Goal: Task Accomplishment & Management: Manage account settings

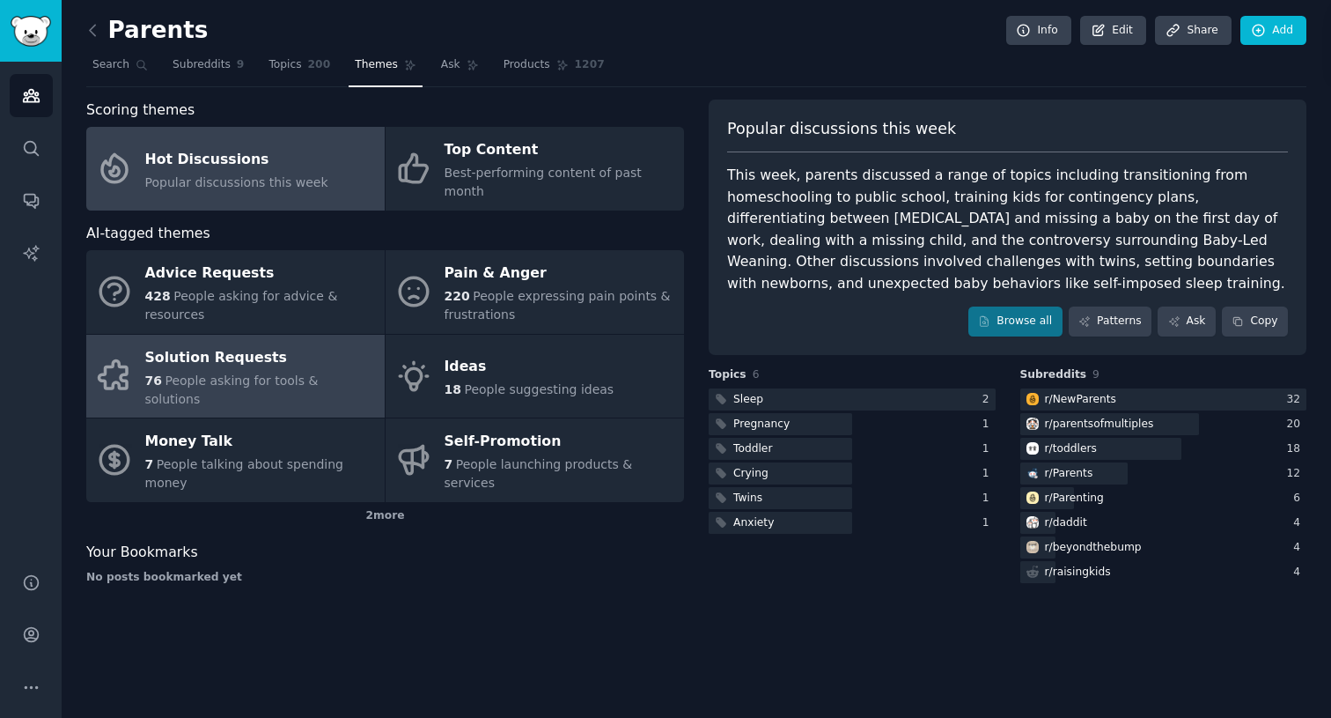
click at [261, 378] on link "Solution Requests 76 People asking for tools & solutions" at bounding box center [235, 377] width 298 height 84
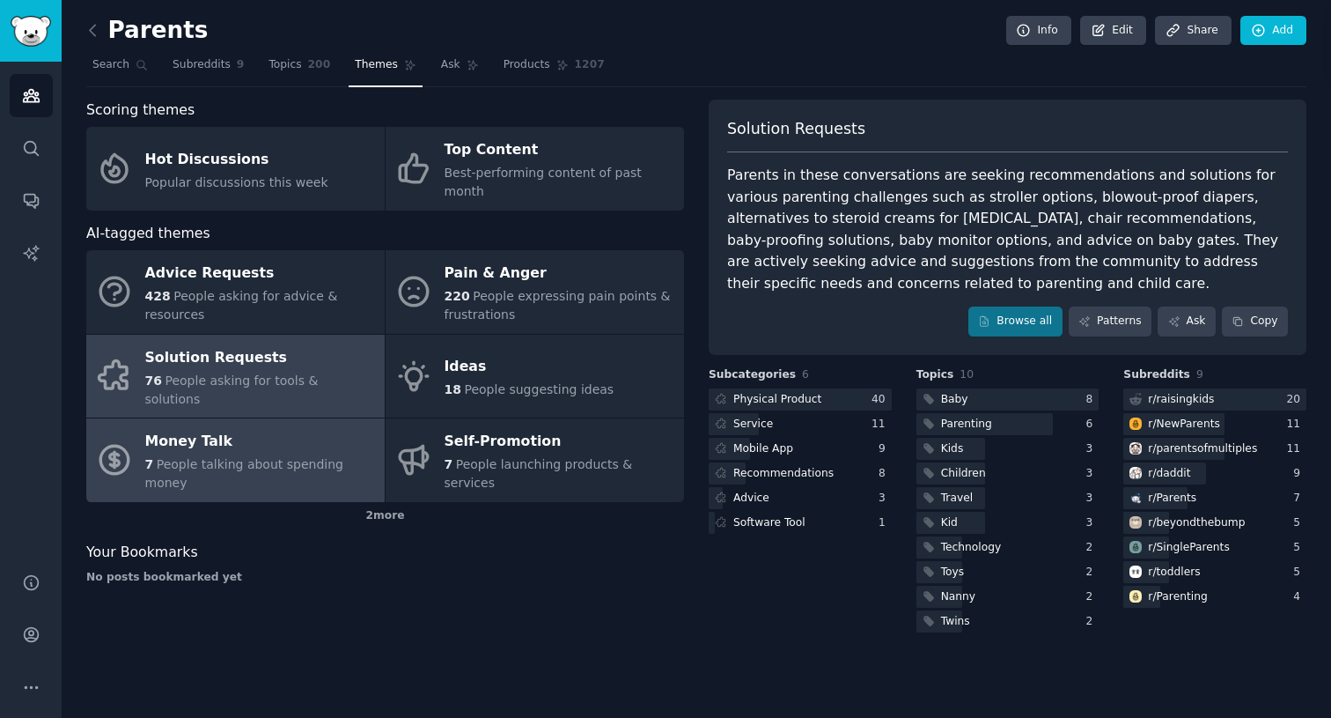
click at [170, 457] on span "People talking about spending money" at bounding box center [244, 473] width 198 height 33
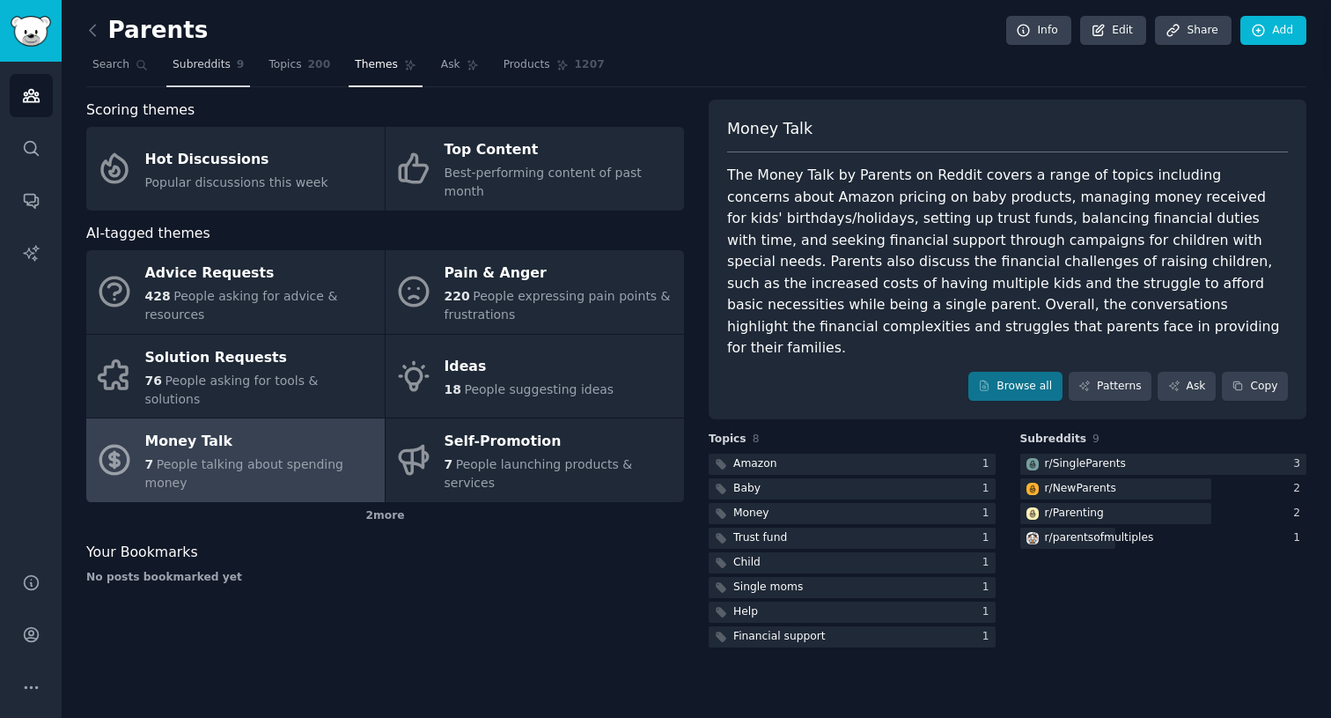
click at [195, 57] on span "Subreddits" at bounding box center [202, 65] width 58 height 16
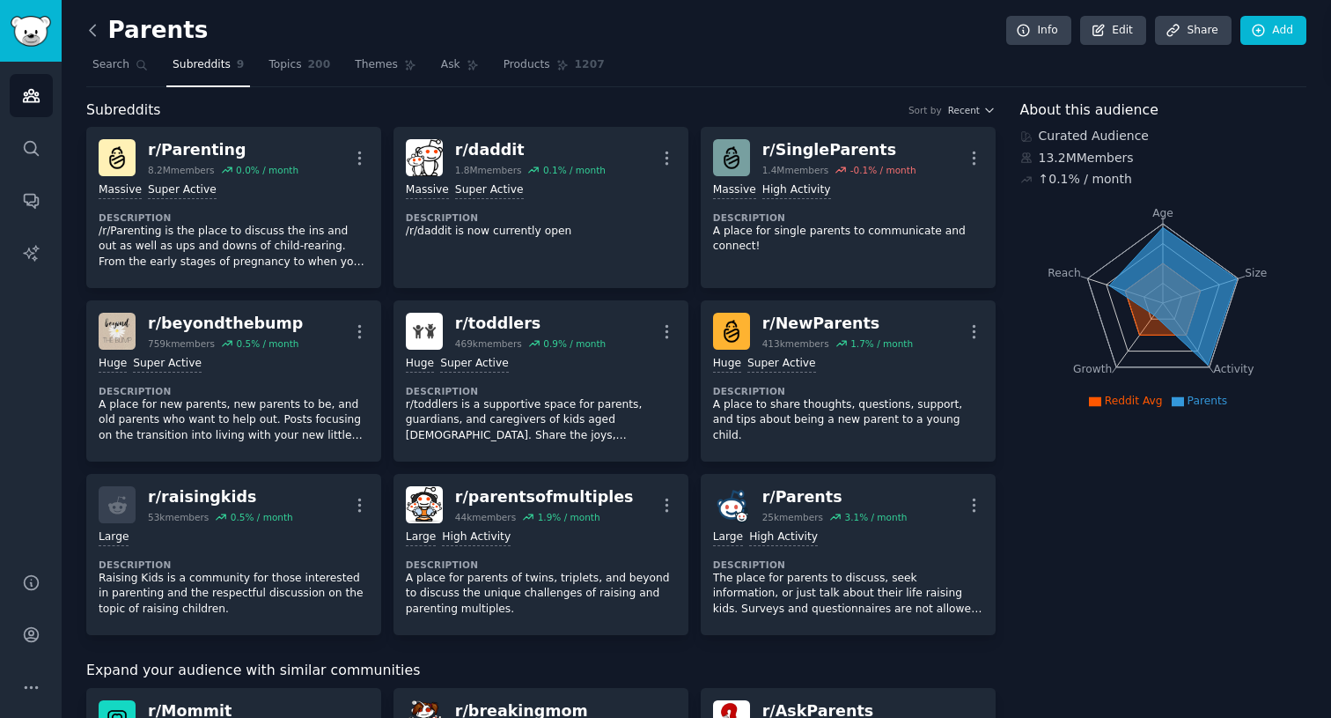
click at [99, 25] on icon at bounding box center [93, 30] width 18 height 18
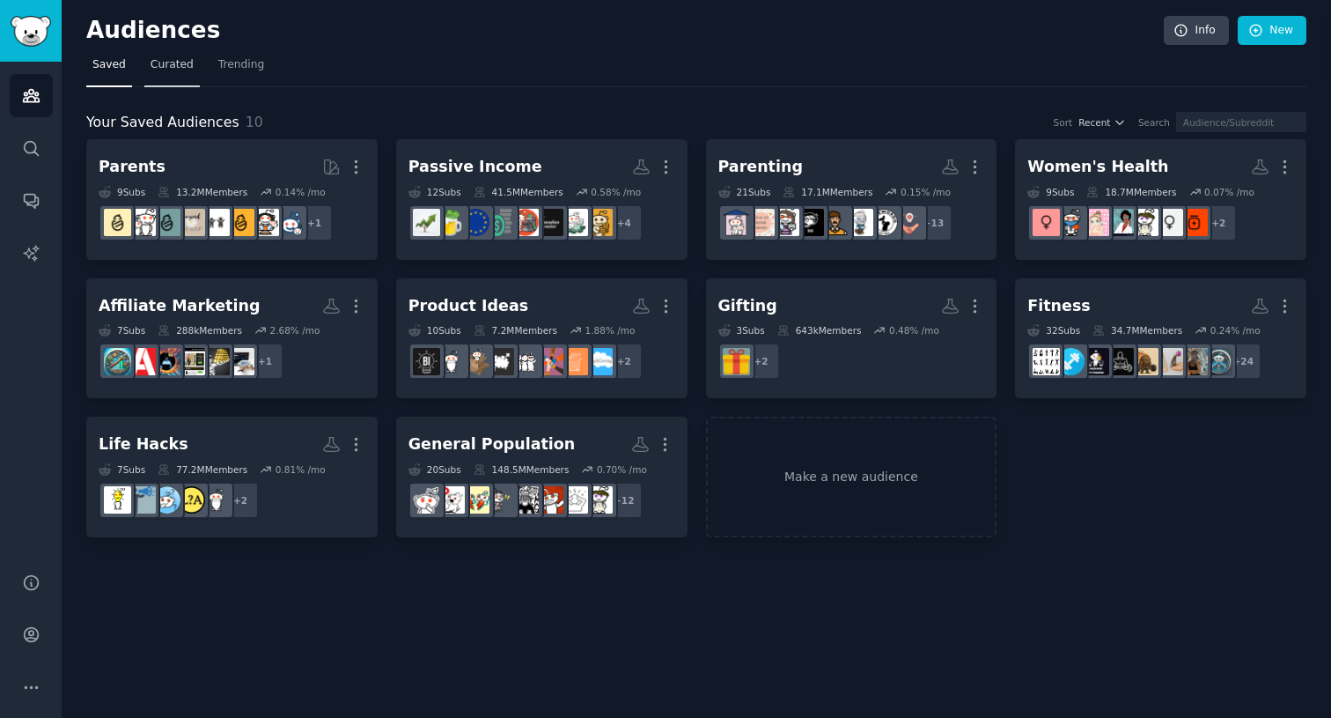
click at [151, 68] on span "Curated" at bounding box center [172, 65] width 43 height 16
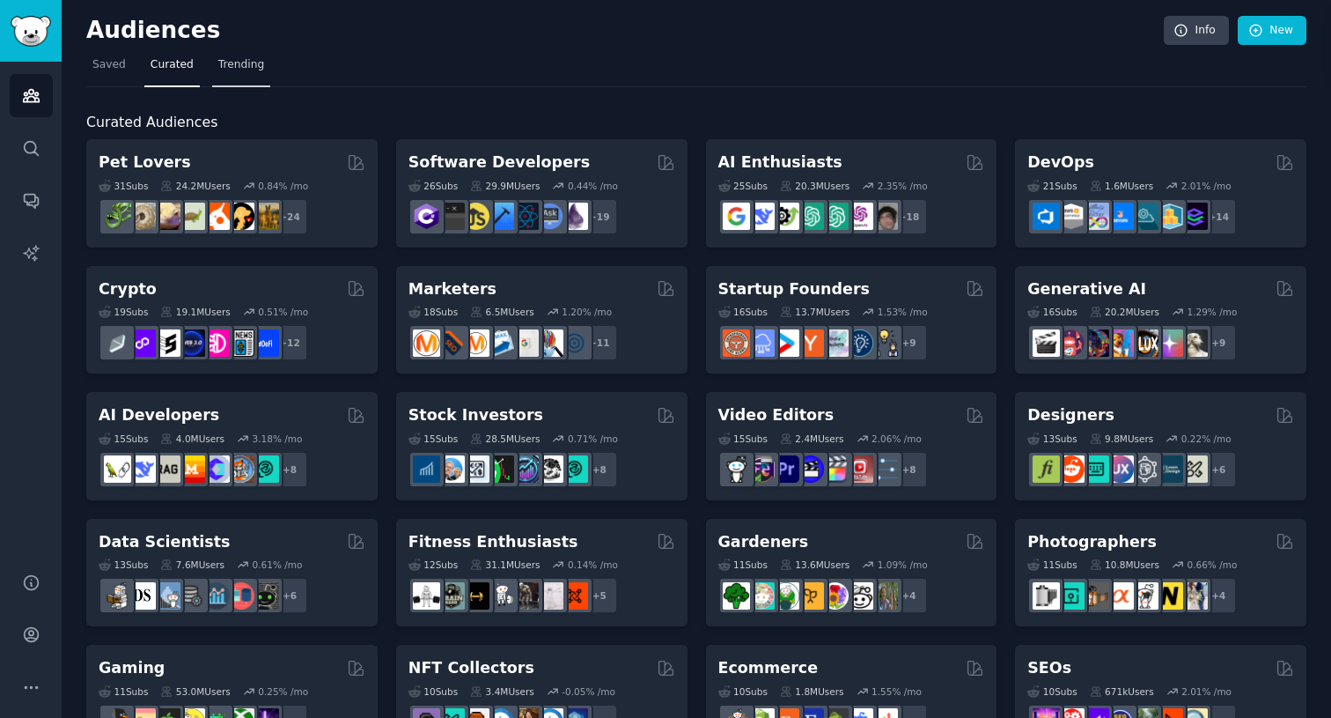
click at [258, 67] on span "Trending" at bounding box center [241, 65] width 46 height 16
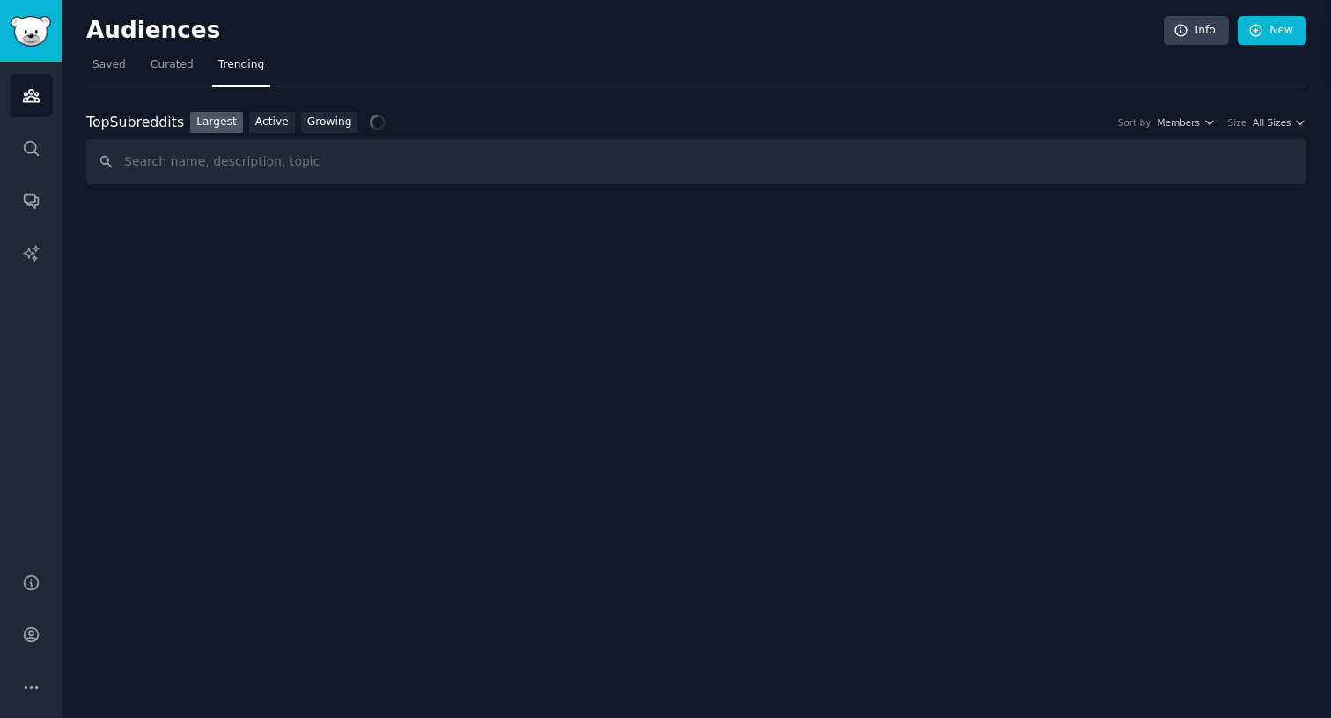
click at [226, 67] on span "Trending" at bounding box center [241, 65] width 46 height 16
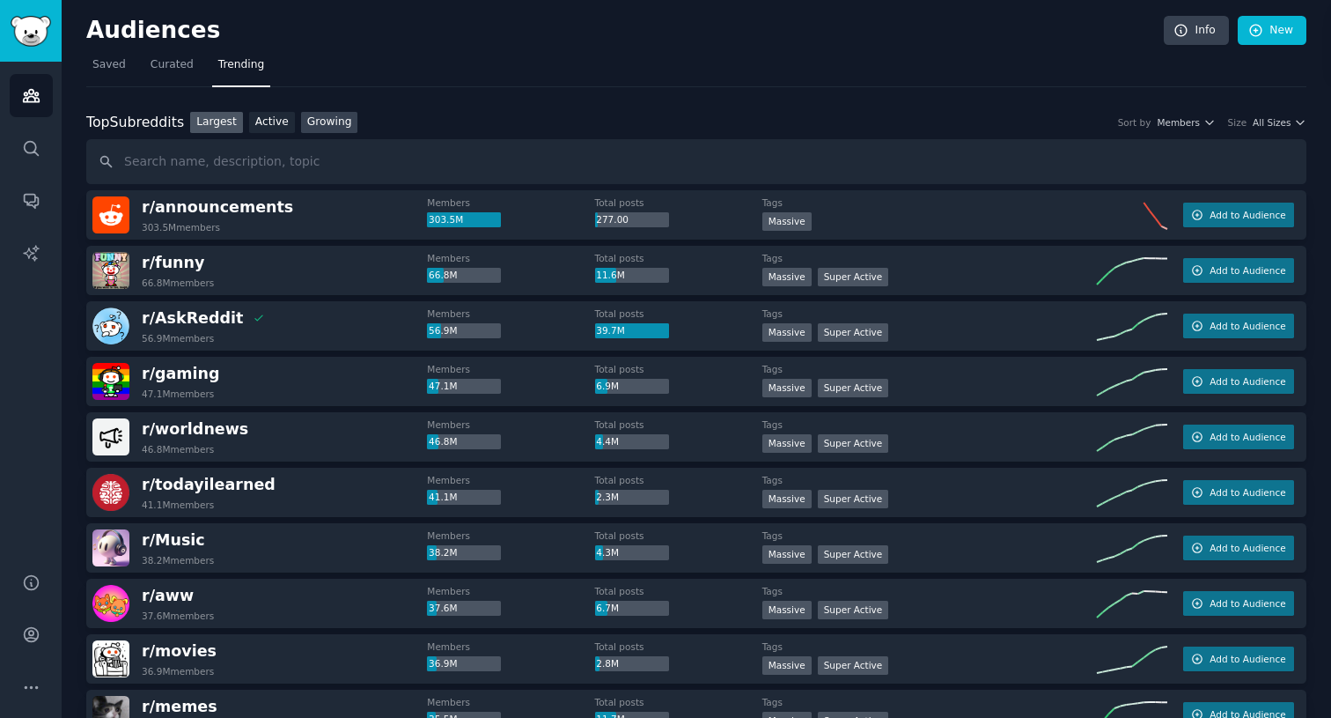
click at [302, 116] on link "Growing" at bounding box center [329, 123] width 57 height 22
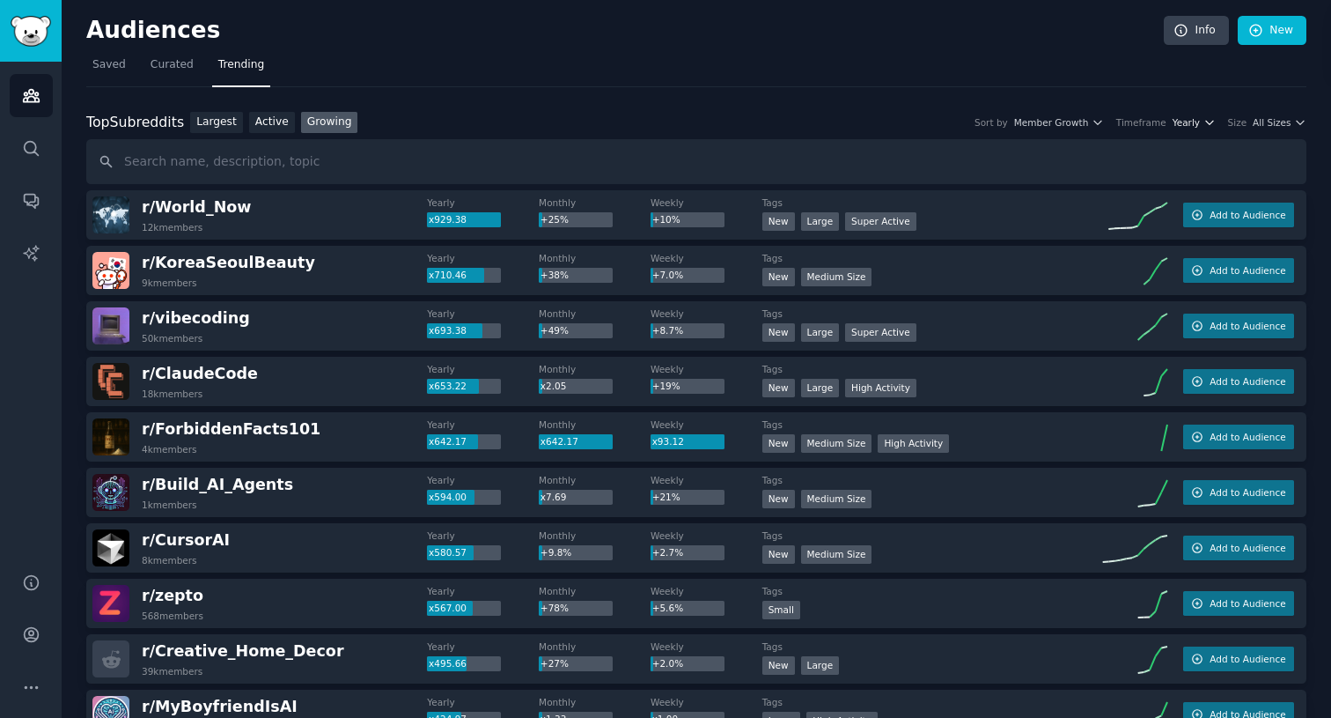
click at [1186, 120] on span "Yearly" at bounding box center [1186, 122] width 27 height 12
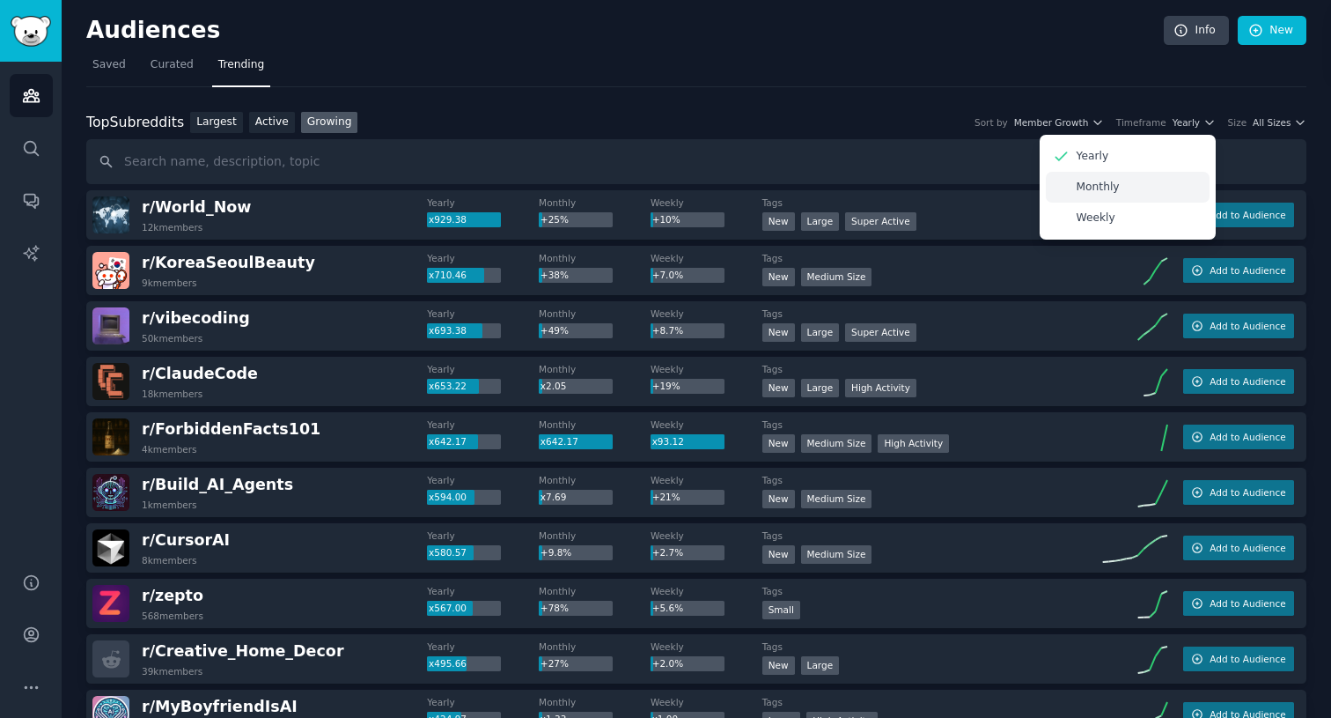
click at [1130, 186] on div "Monthly" at bounding box center [1128, 187] width 164 height 31
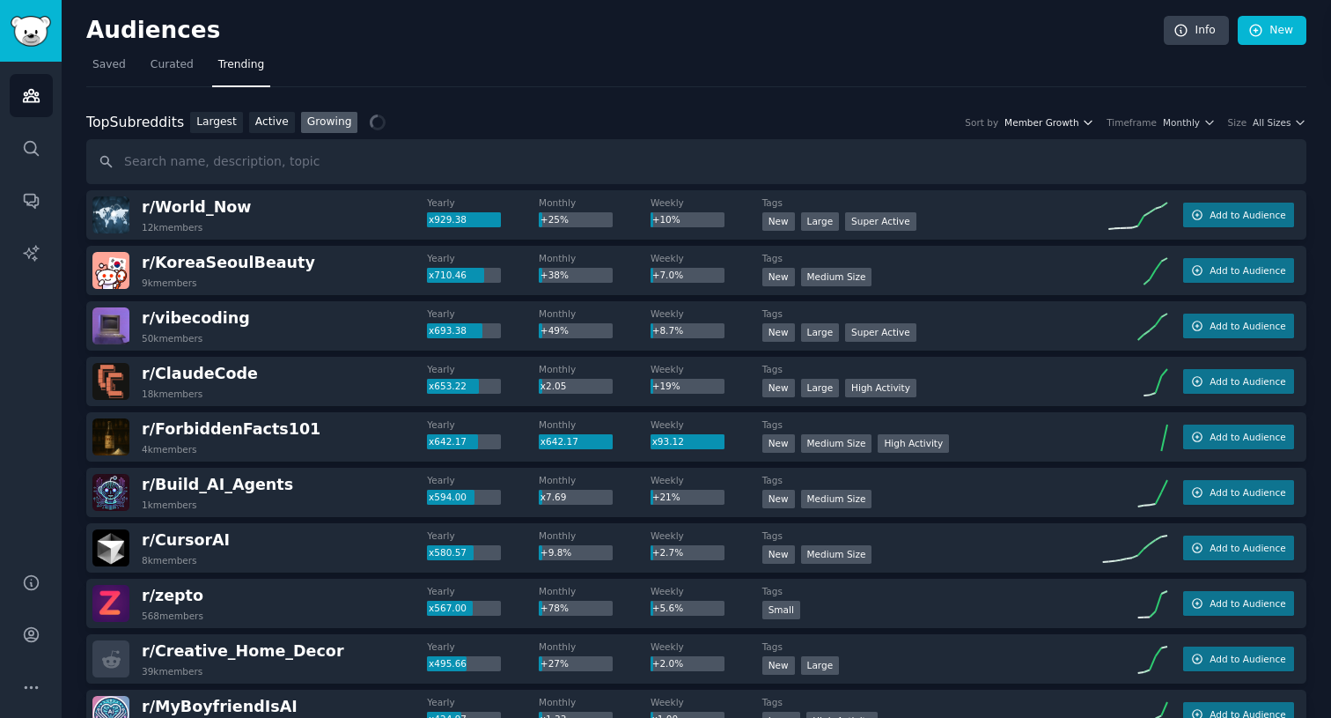
click at [1092, 117] on icon "button" at bounding box center [1088, 122] width 12 height 12
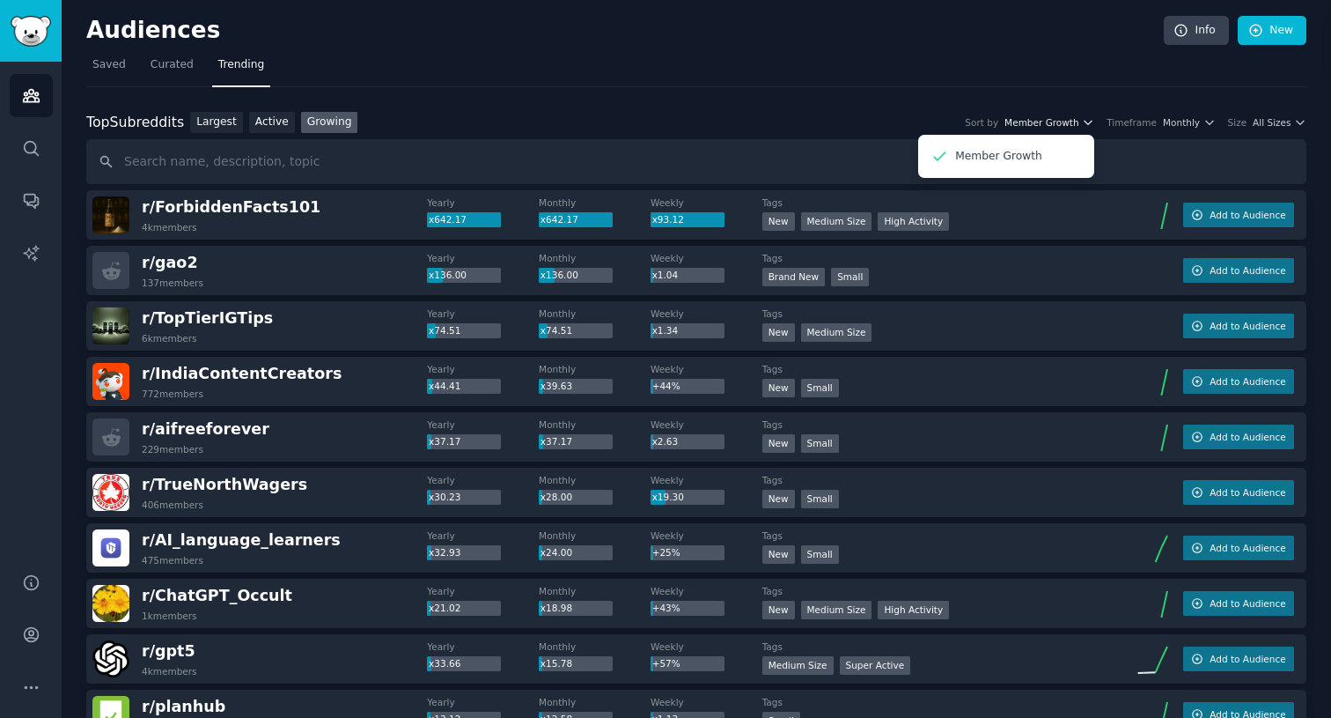
click at [1080, 121] on button "Member Growth" at bounding box center [1050, 122] width 90 height 12
click at [1266, 121] on span "All Sizes" at bounding box center [1272, 122] width 38 height 12
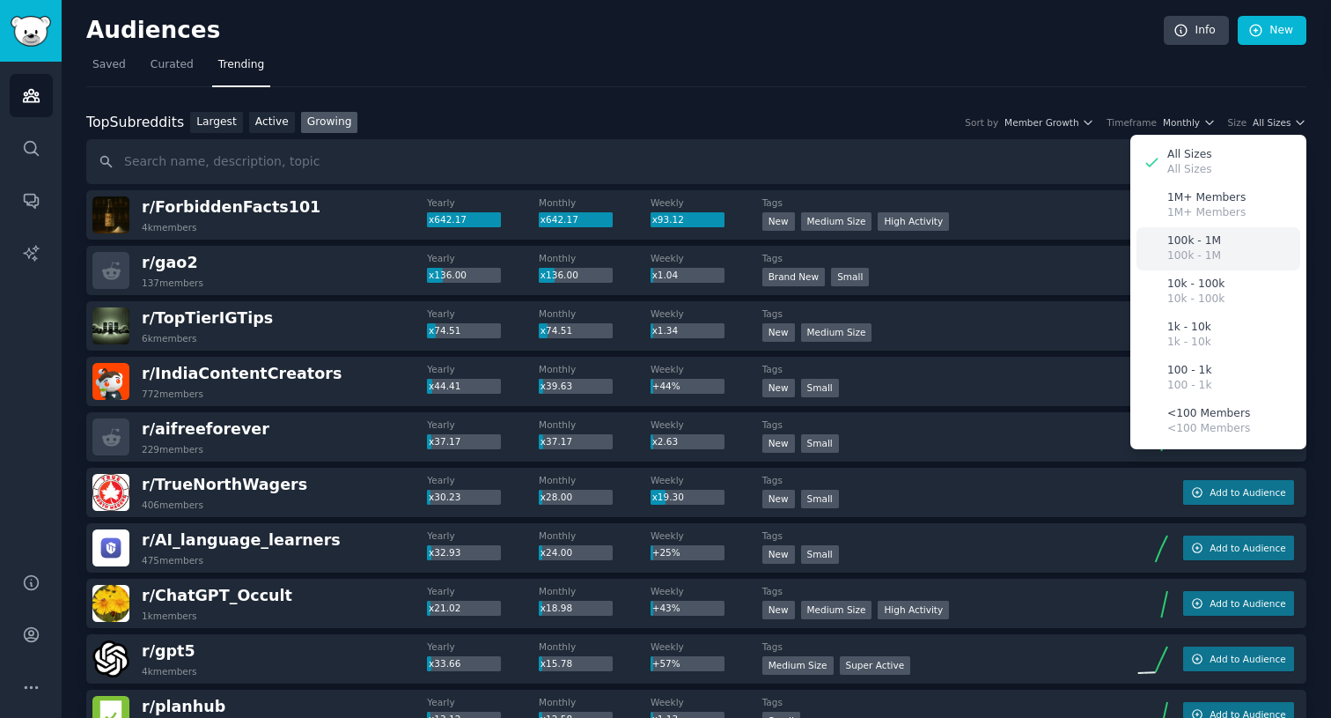
click at [1205, 262] on p "100k - 1M" at bounding box center [1195, 256] width 54 height 16
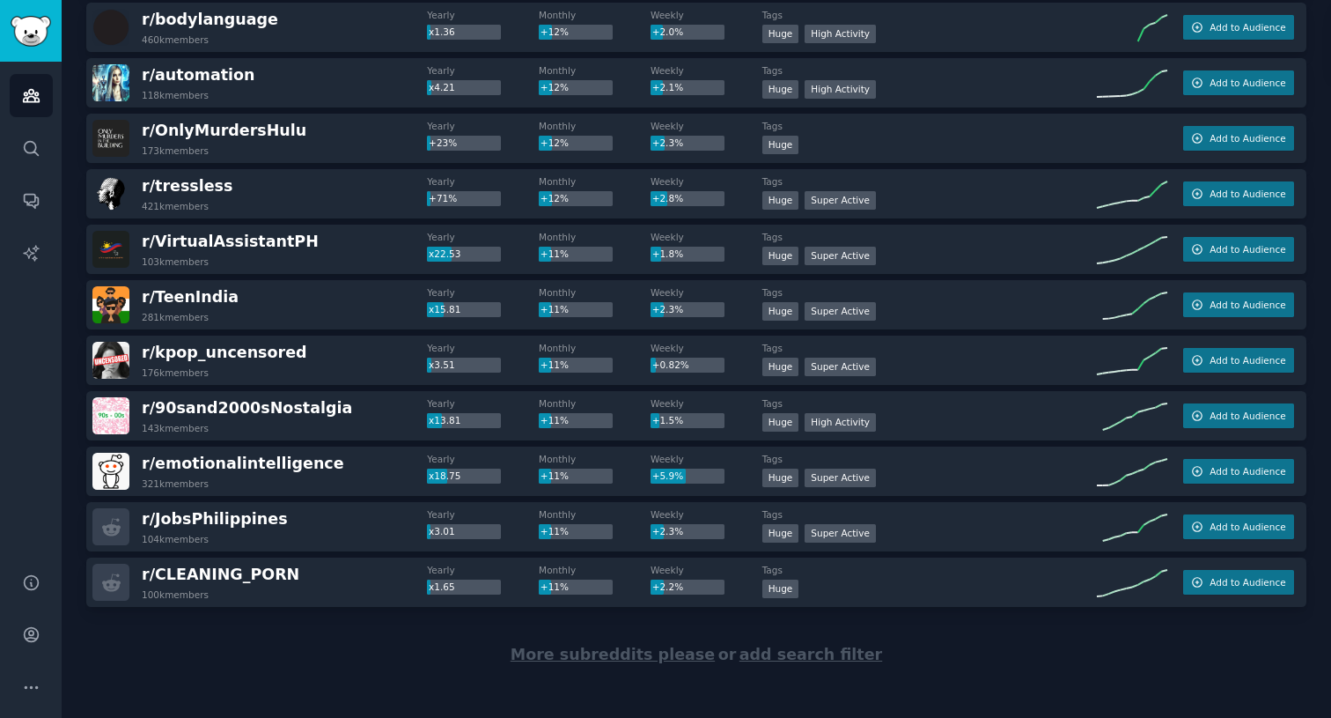
scroll to position [2360, 0]
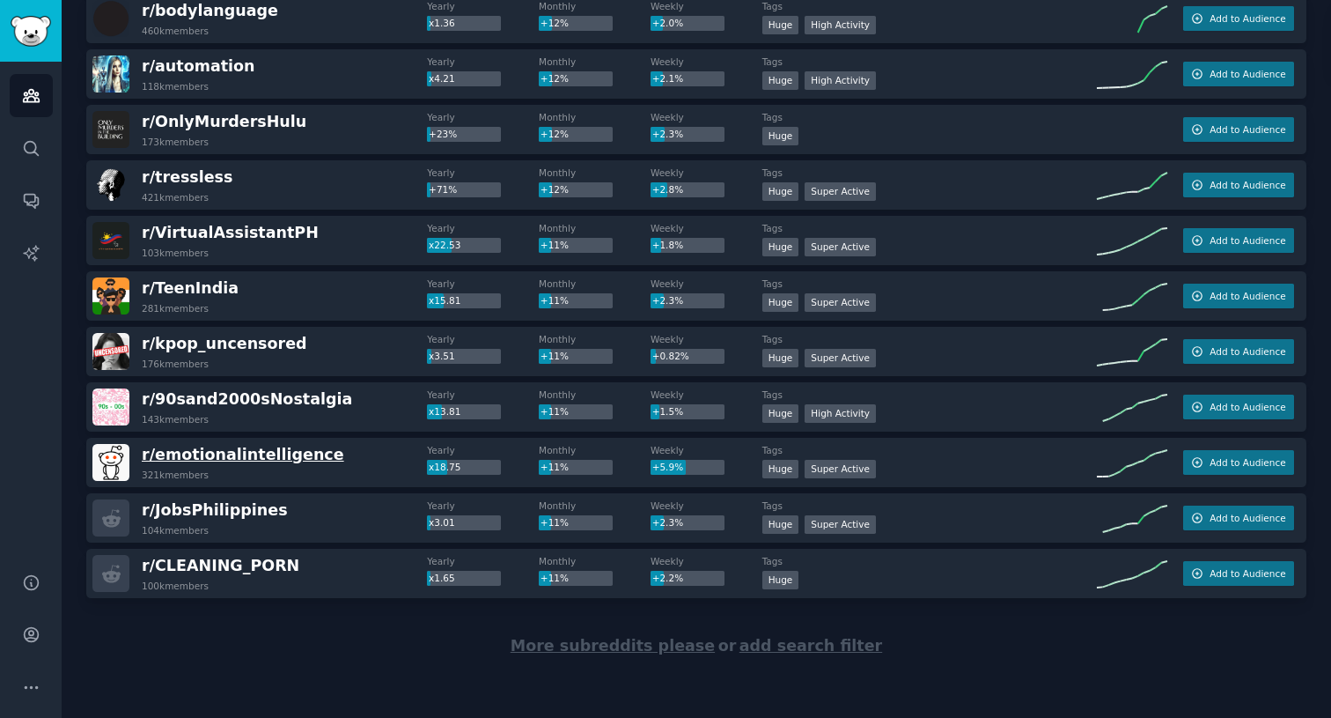
click at [284, 457] on span "r/ emotionalintelligence" at bounding box center [243, 455] width 203 height 18
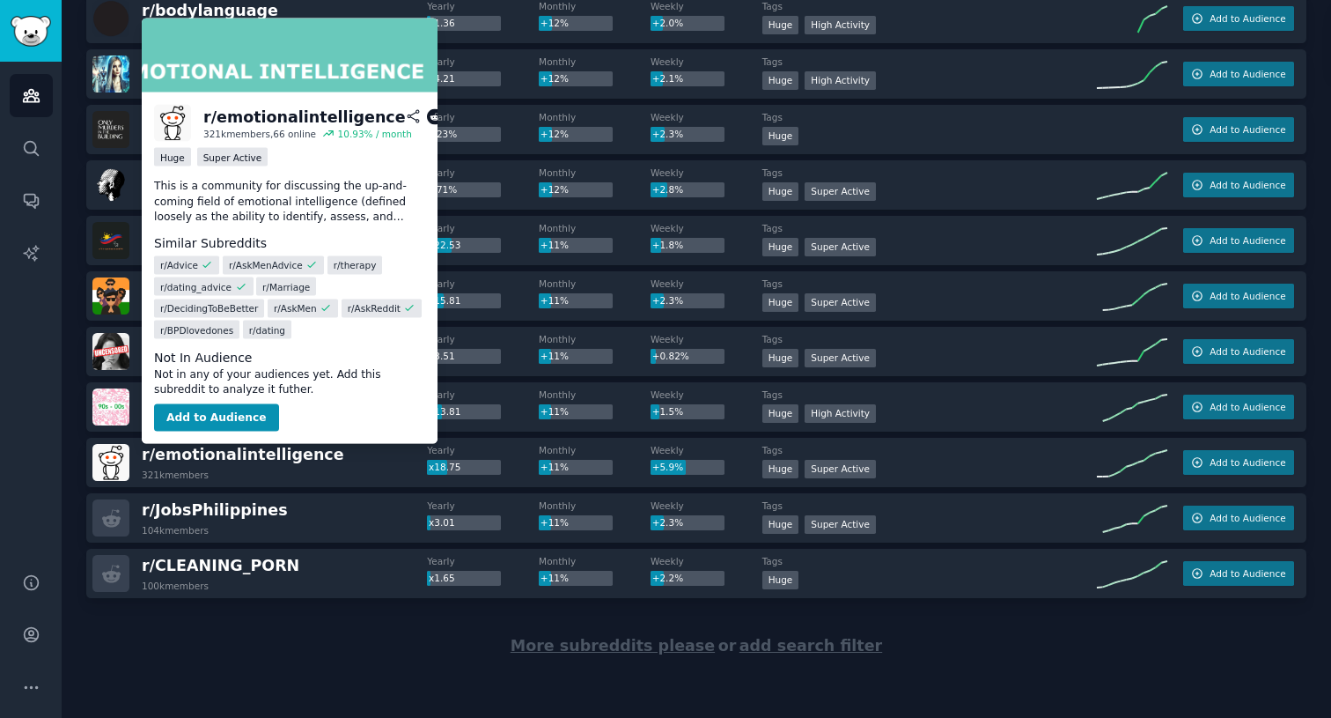
click at [427, 119] on icon at bounding box center [435, 117] width 16 height 16
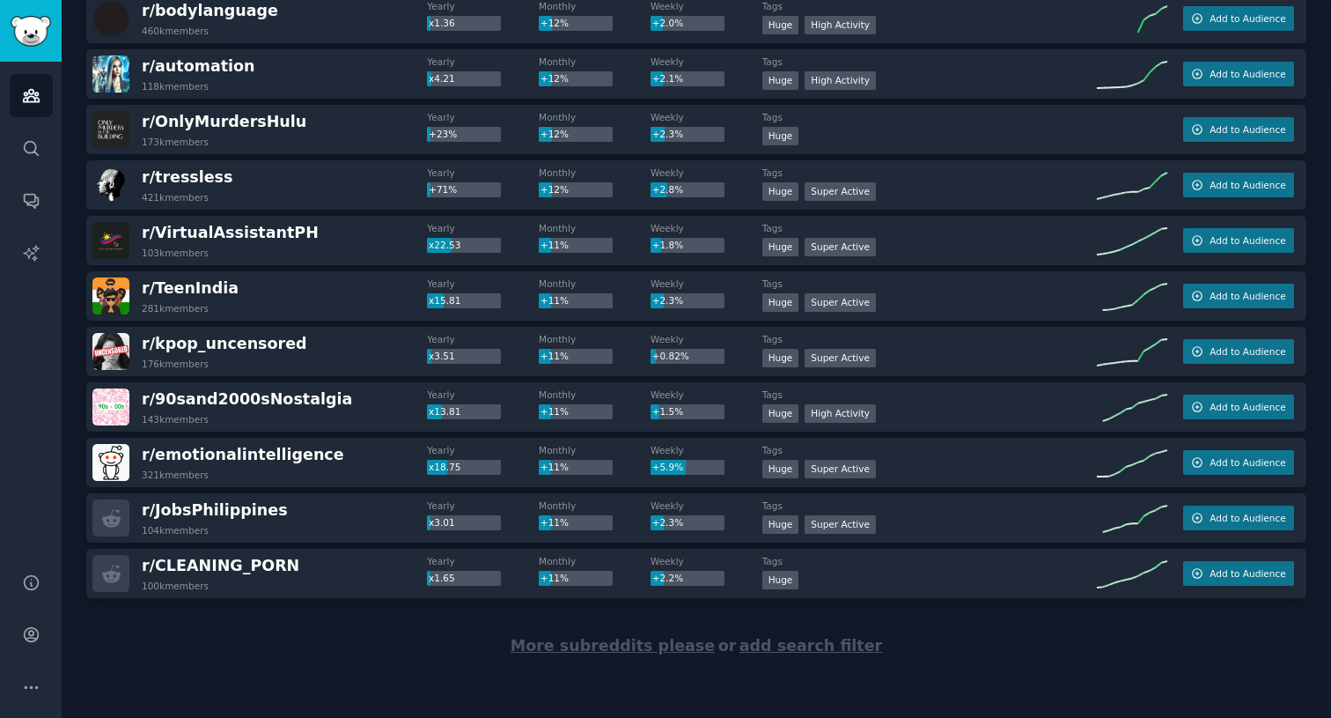
click at [264, 650] on div "More subreddits please or add search filter" at bounding box center [696, 646] width 1220 height 96
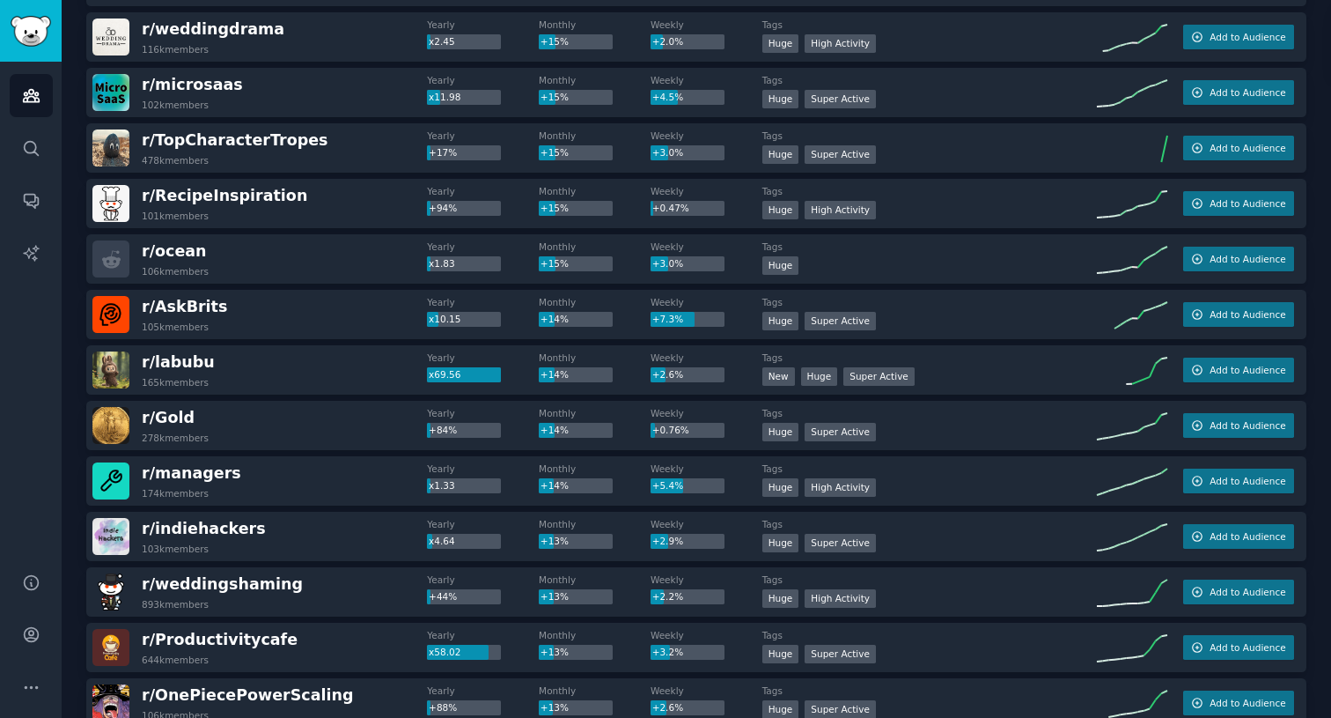
scroll to position [0, 0]
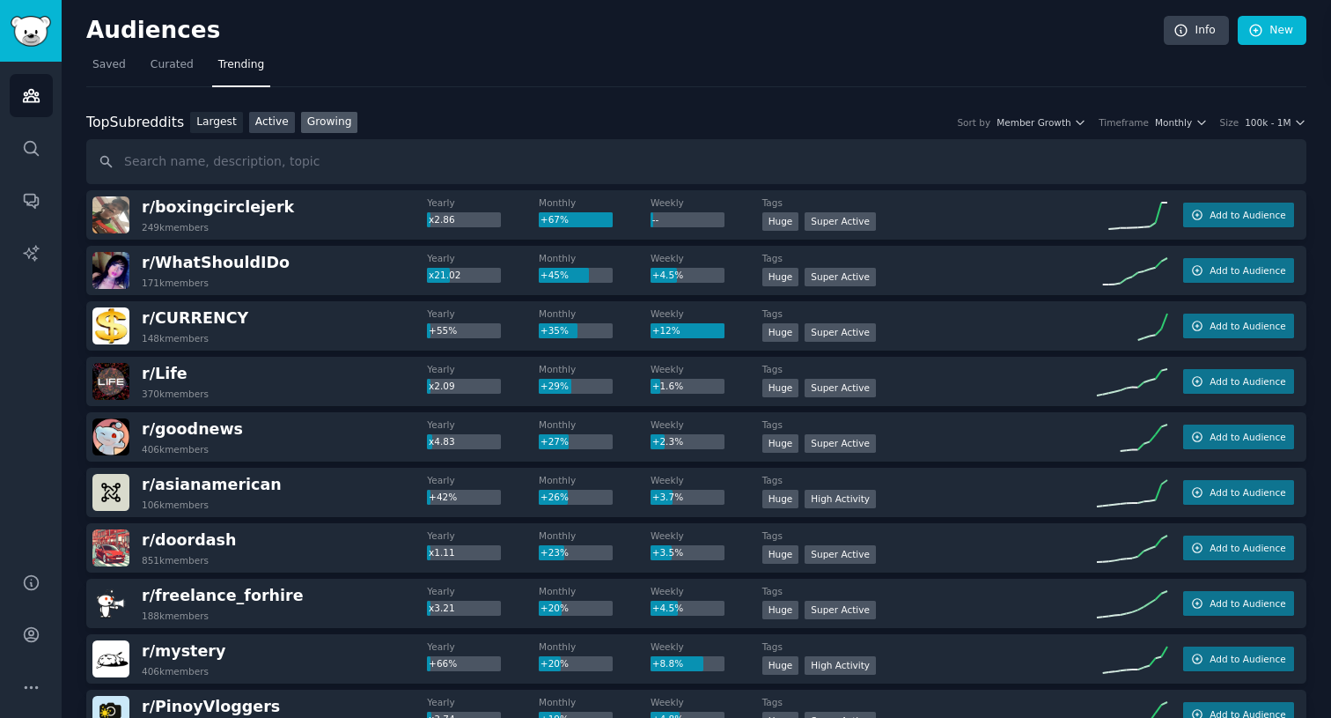
click at [260, 125] on link "Active" at bounding box center [272, 123] width 46 height 22
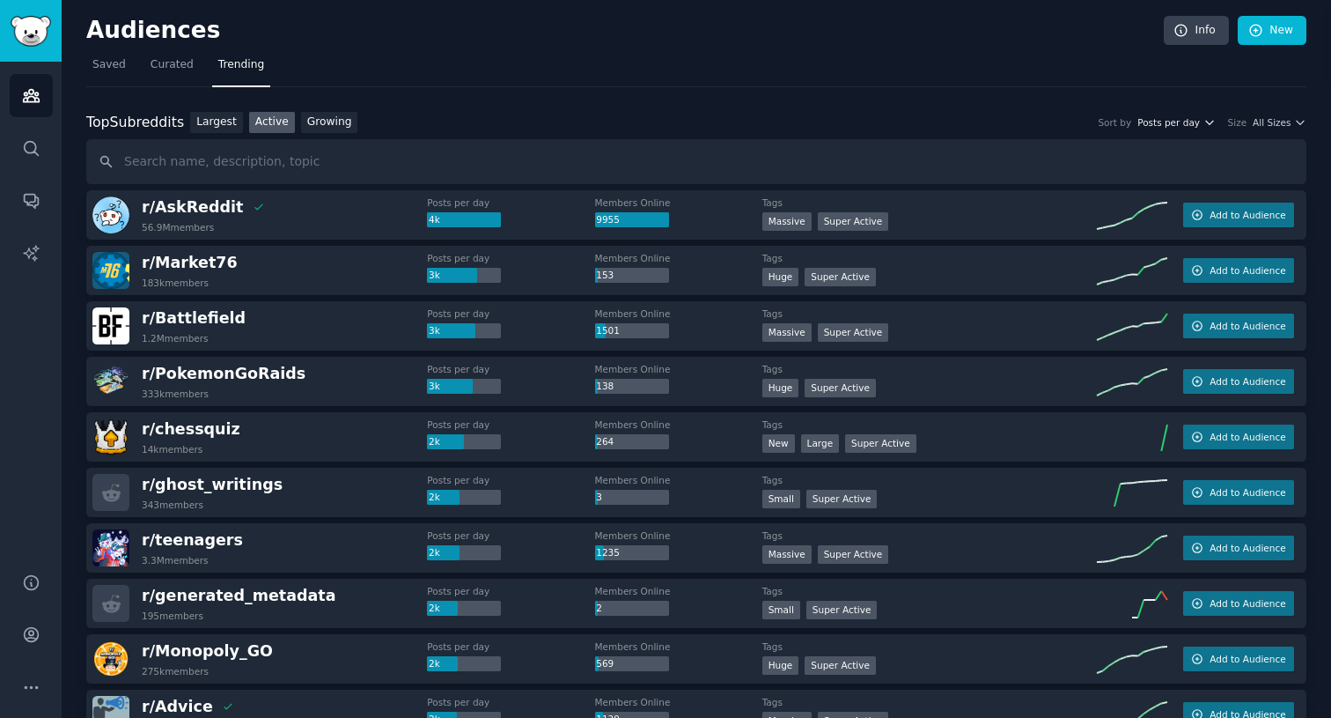
click at [1198, 121] on button "Posts per day" at bounding box center [1176, 122] width 77 height 12
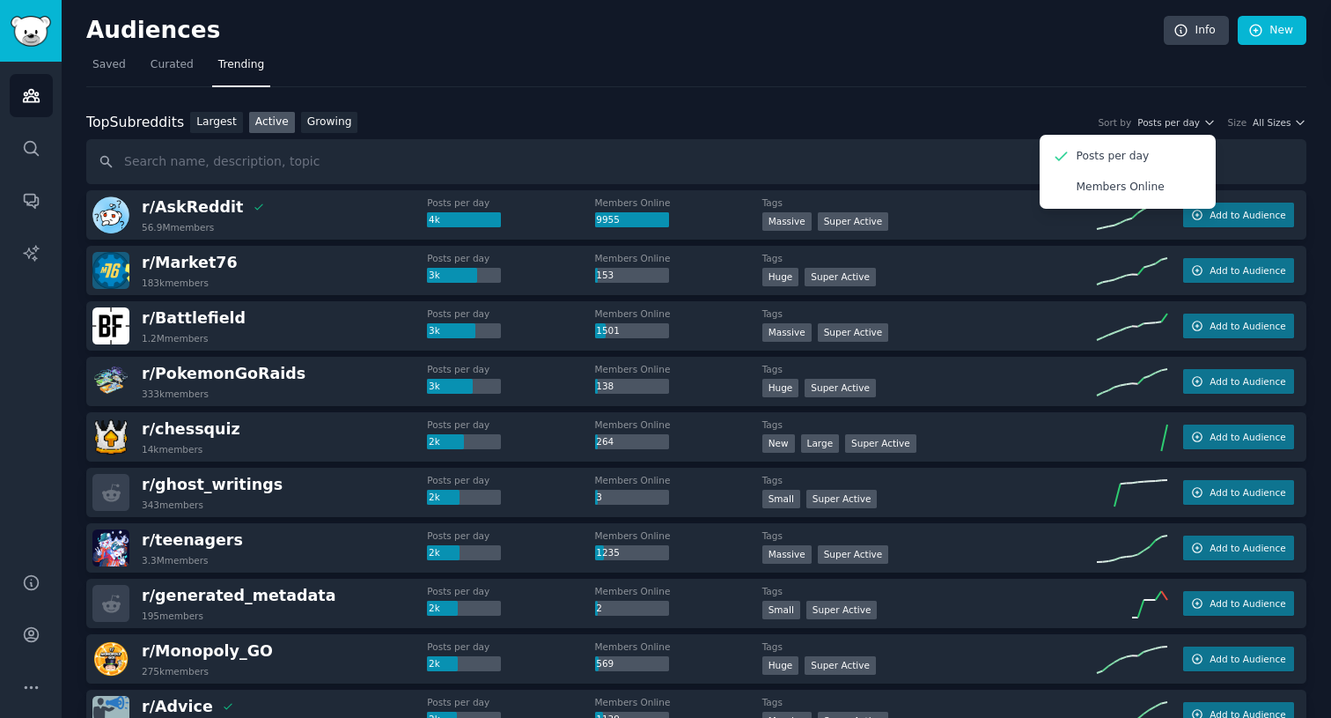
click at [644, 112] on div "Top Subreddits Top Subreddits Largest Active Growing Sort by Posts per day Post…" at bounding box center [696, 123] width 1220 height 22
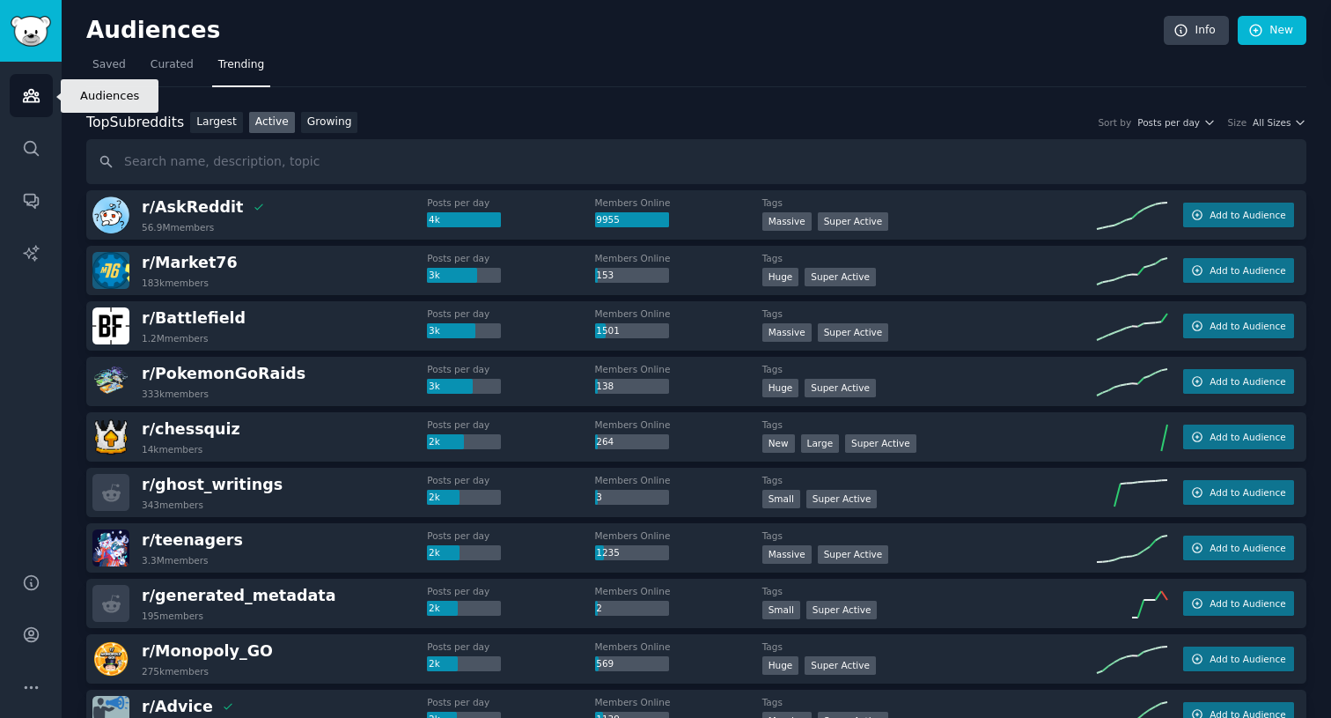
click at [29, 87] on icon "Sidebar" at bounding box center [31, 95] width 18 height 18
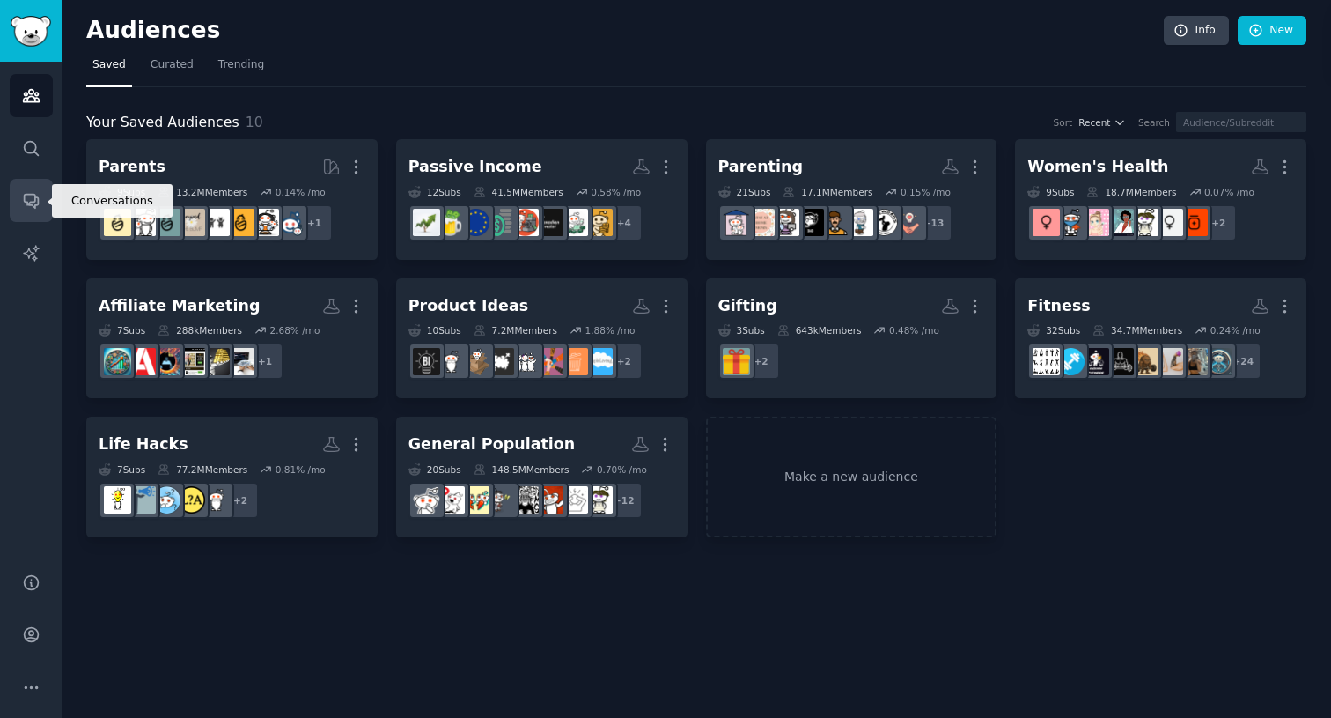
click at [22, 214] on link "Conversations" at bounding box center [31, 200] width 43 height 43
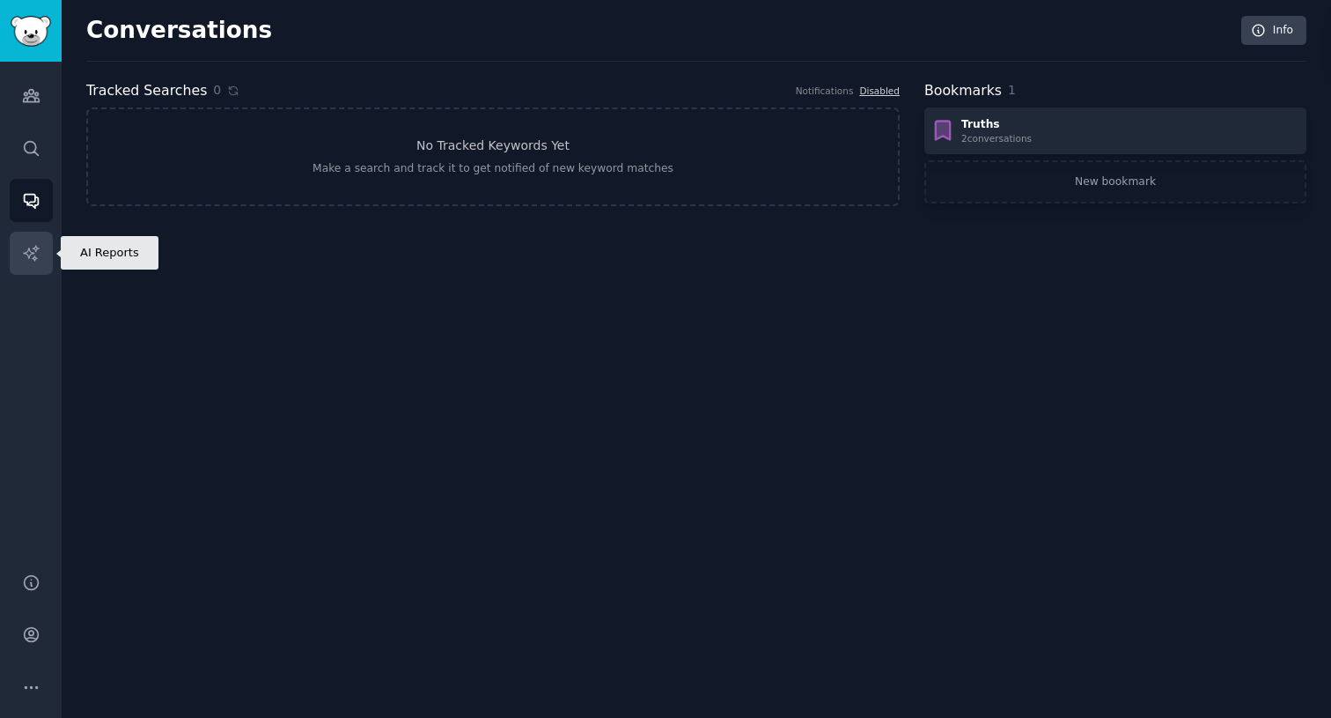
click at [36, 237] on link "AI Reports" at bounding box center [31, 253] width 43 height 43
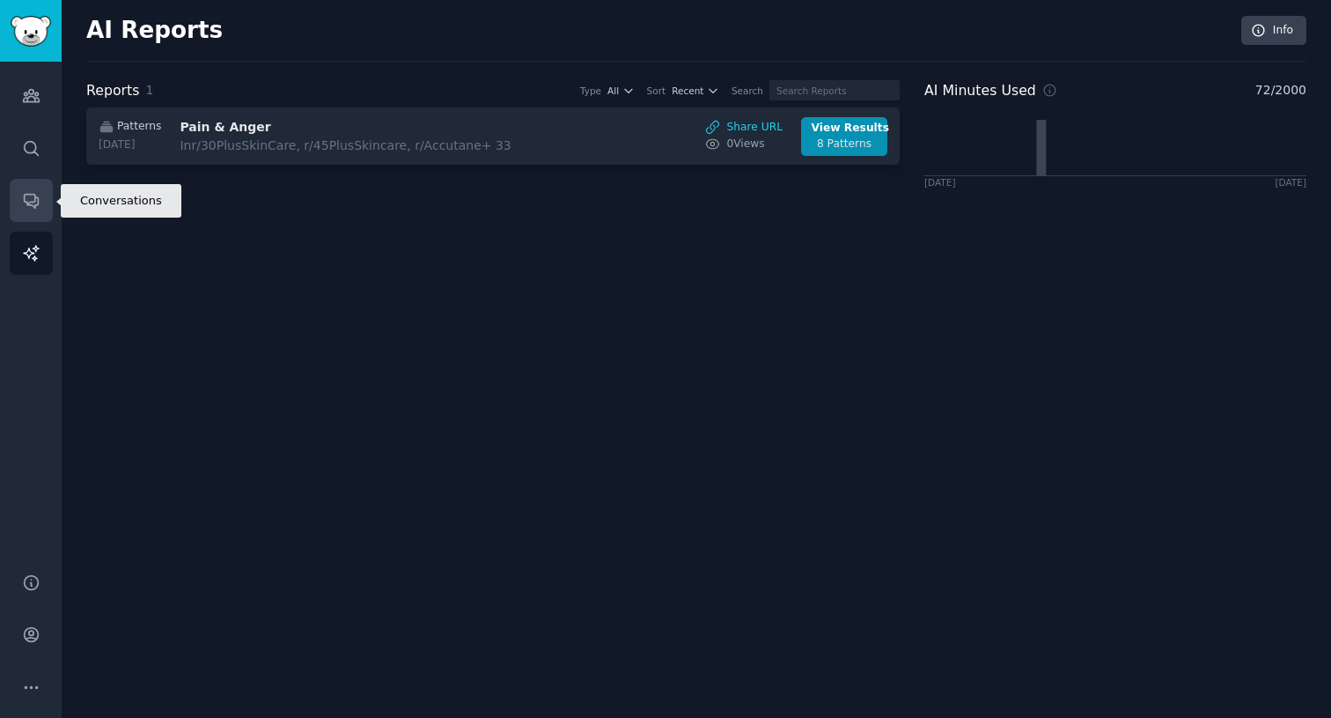
click at [26, 187] on link "Conversations" at bounding box center [31, 200] width 43 height 43
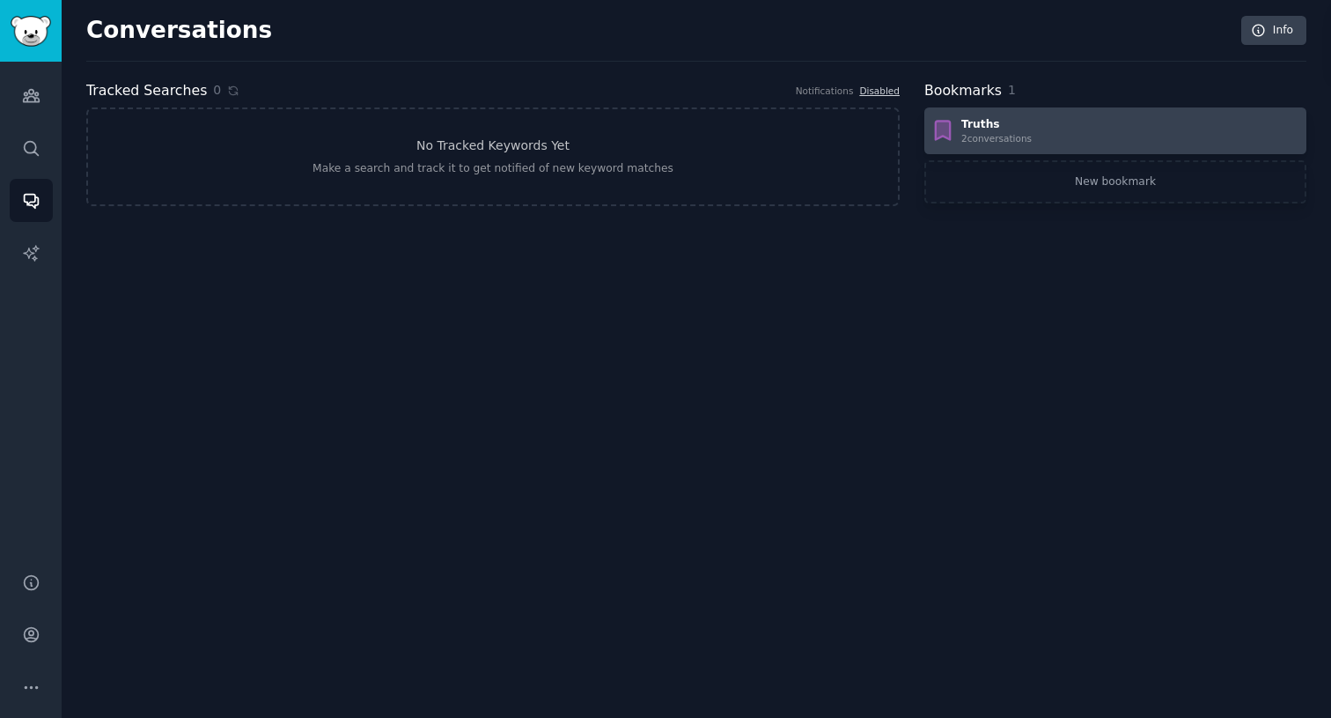
click at [1237, 117] on div "Truths 2 conversation s" at bounding box center [1116, 131] width 370 height 28
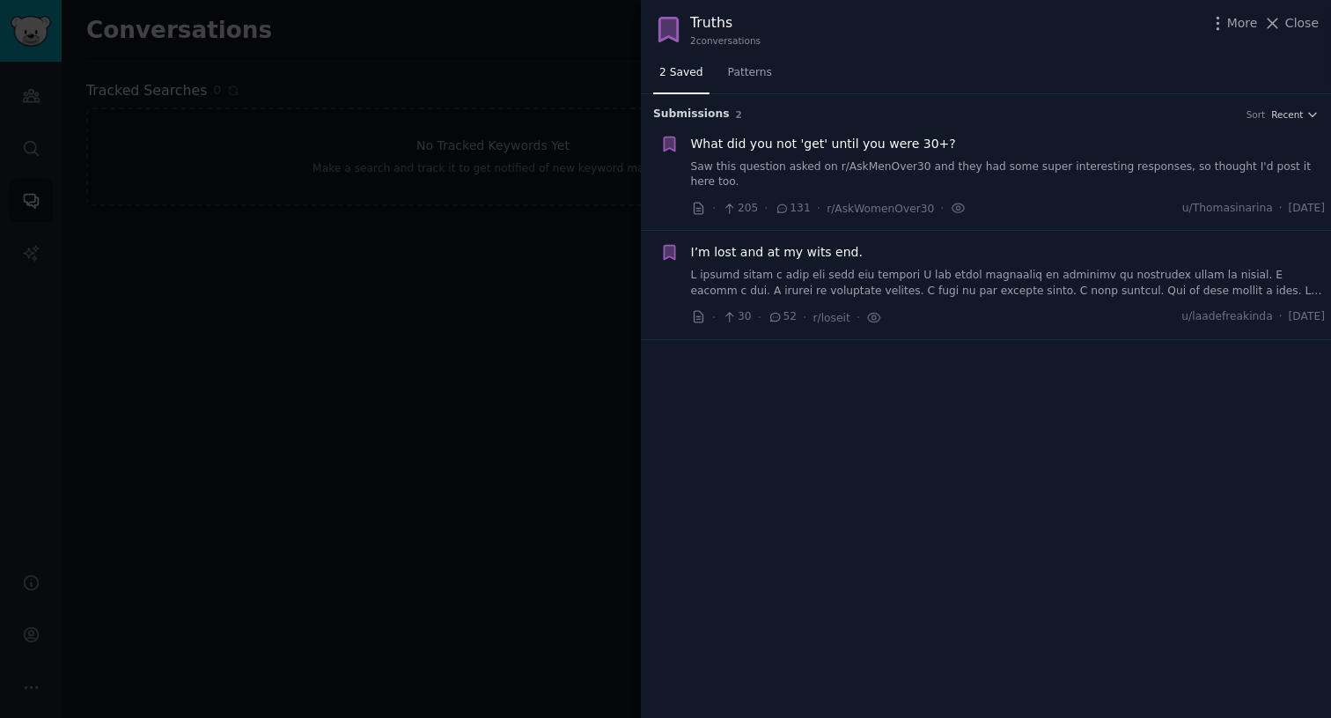
click at [416, 317] on div at bounding box center [665, 359] width 1331 height 718
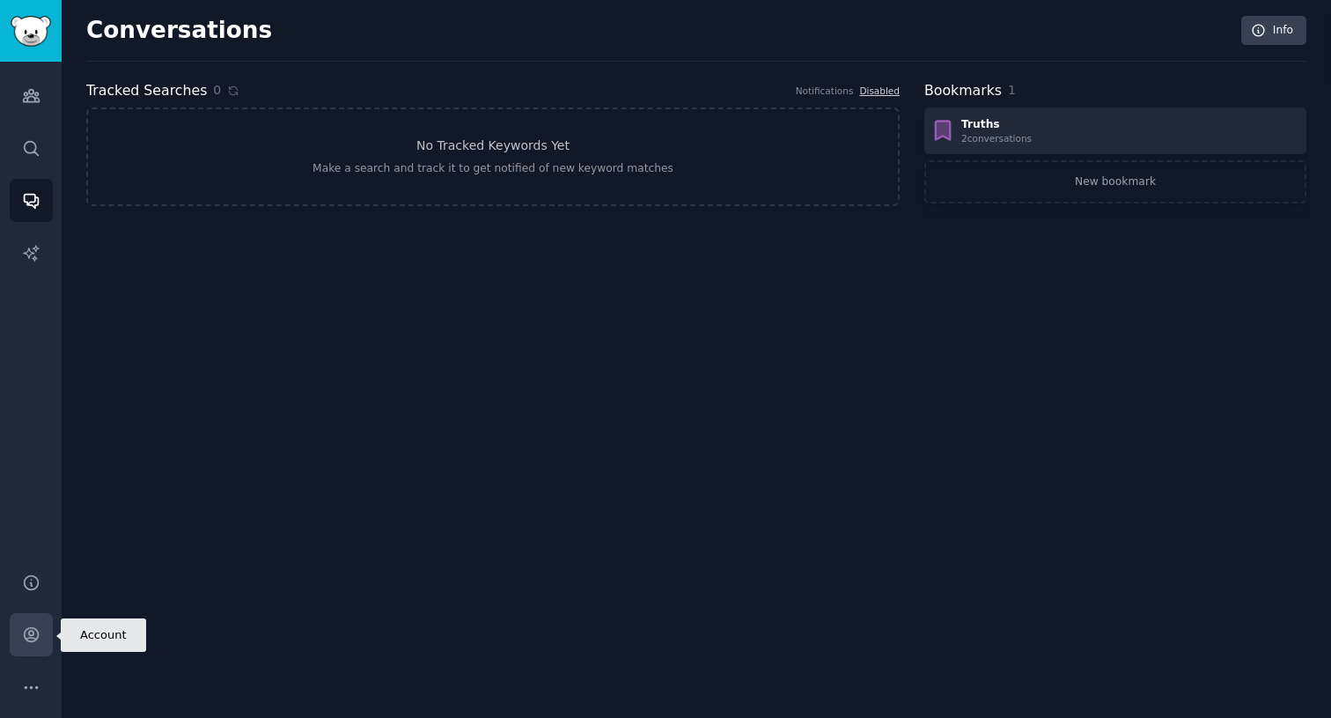
click at [25, 633] on icon "Sidebar" at bounding box center [31, 634] width 18 height 18
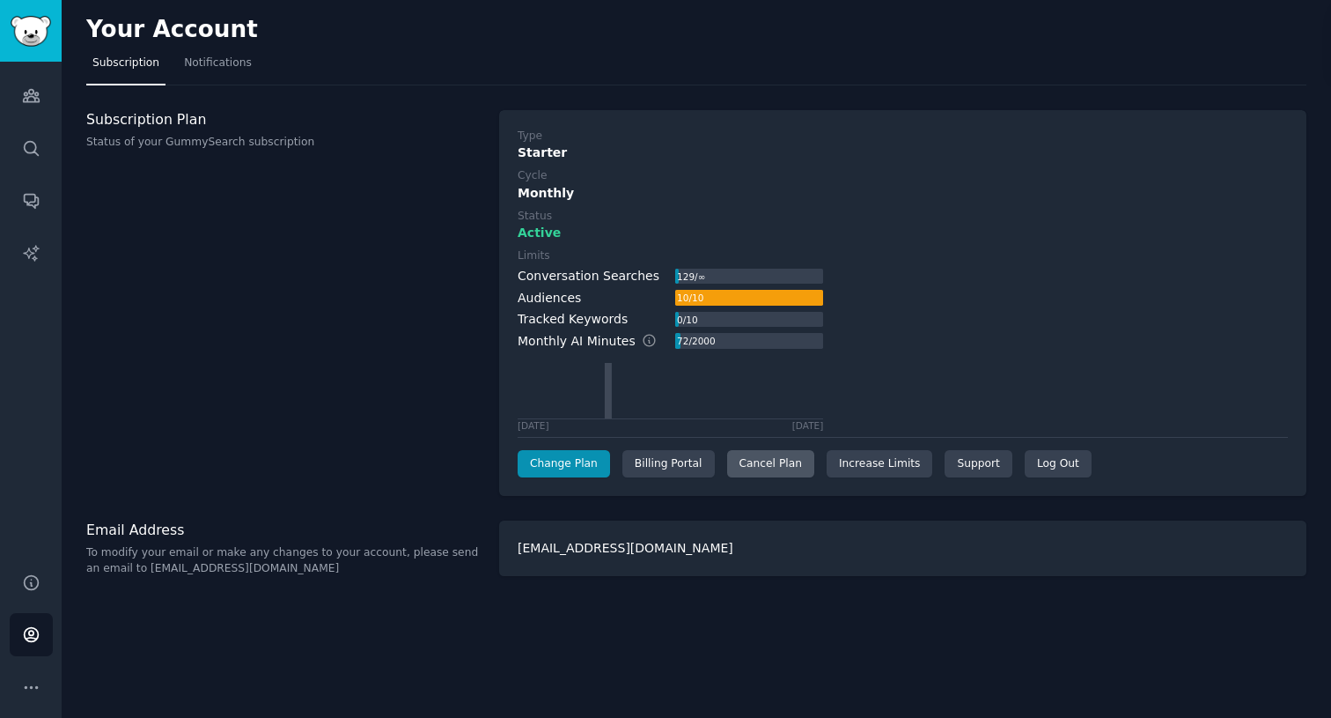
click at [750, 456] on div "Cancel Plan" at bounding box center [770, 464] width 87 height 28
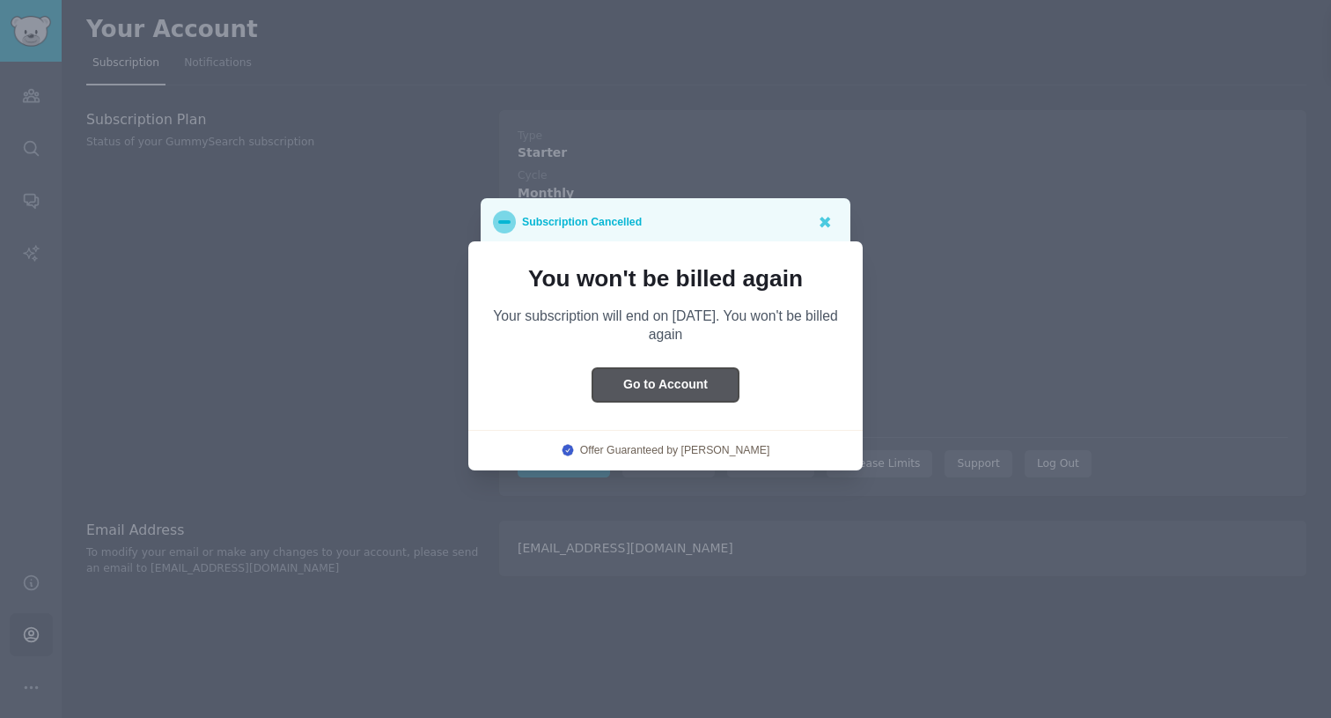
click at [686, 377] on button "Go to Account" at bounding box center [666, 385] width 146 height 34
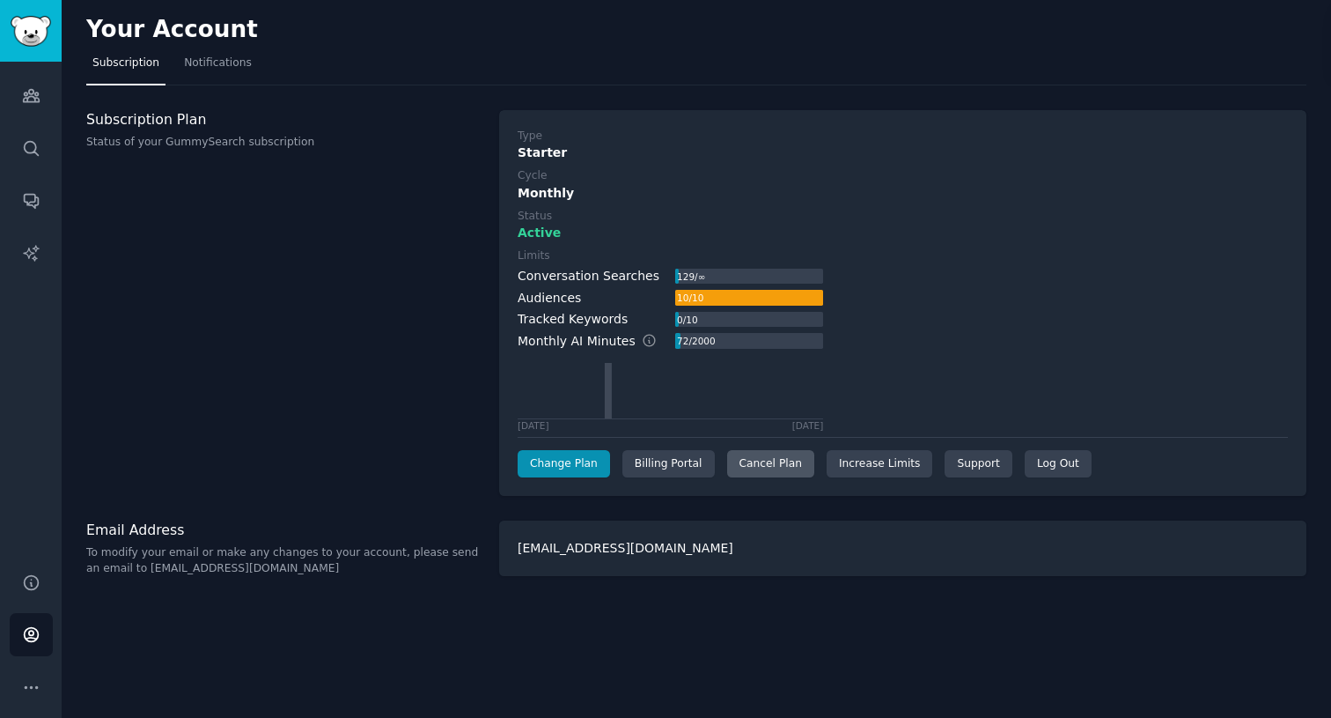
click at [776, 463] on div "Cancel Plan" at bounding box center [770, 464] width 87 height 28
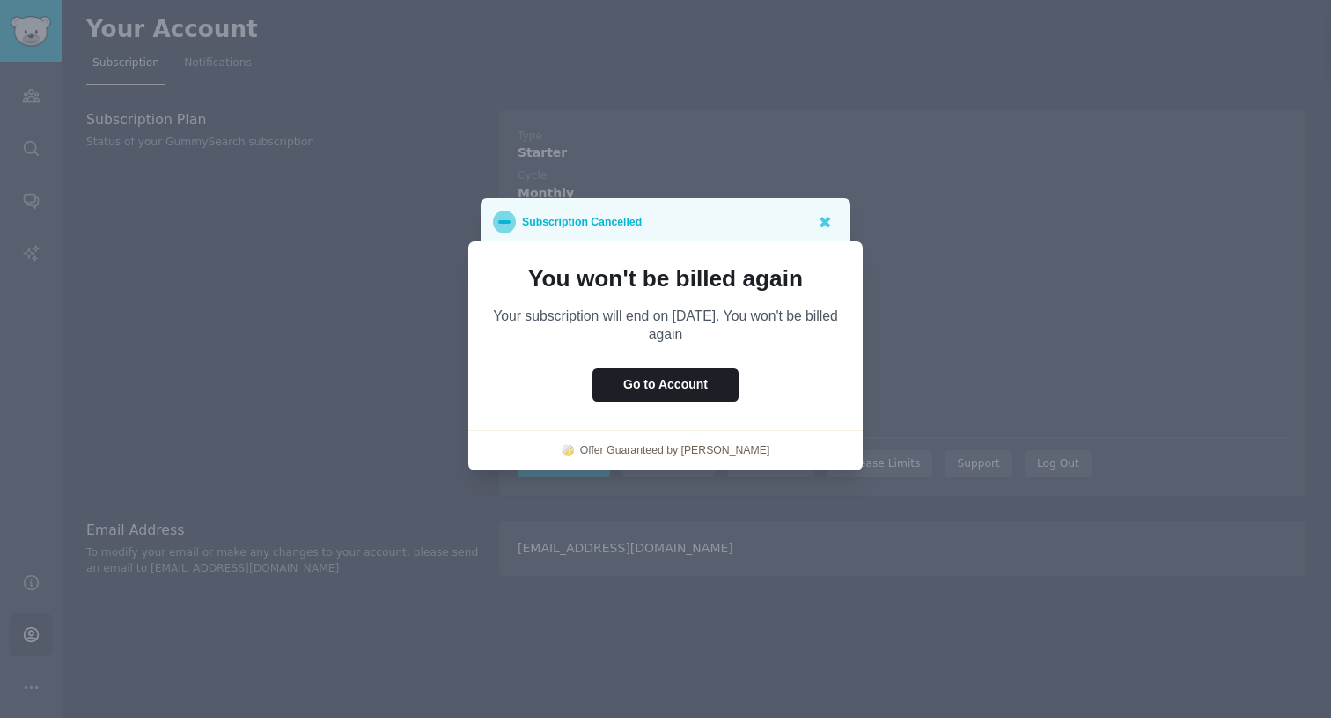
click at [952, 366] on div at bounding box center [665, 359] width 1331 height 718
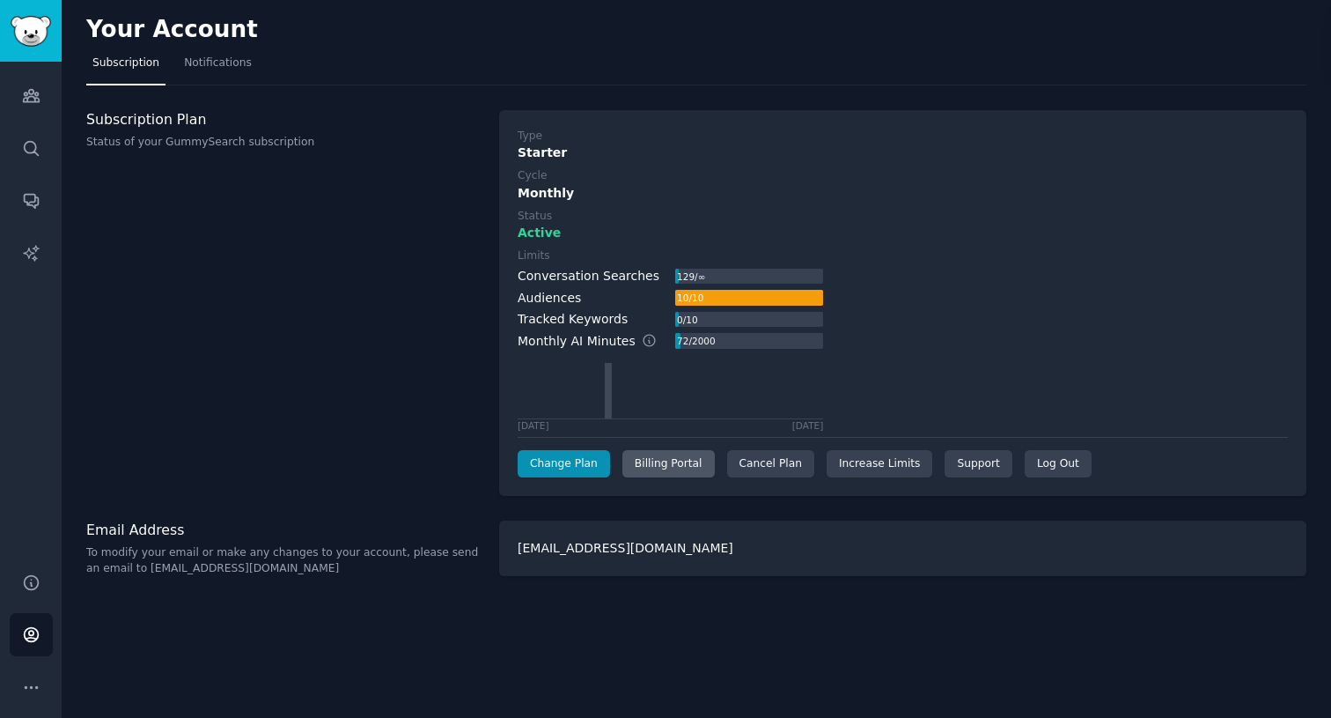
click at [676, 473] on div "Billing Portal" at bounding box center [669, 464] width 92 height 28
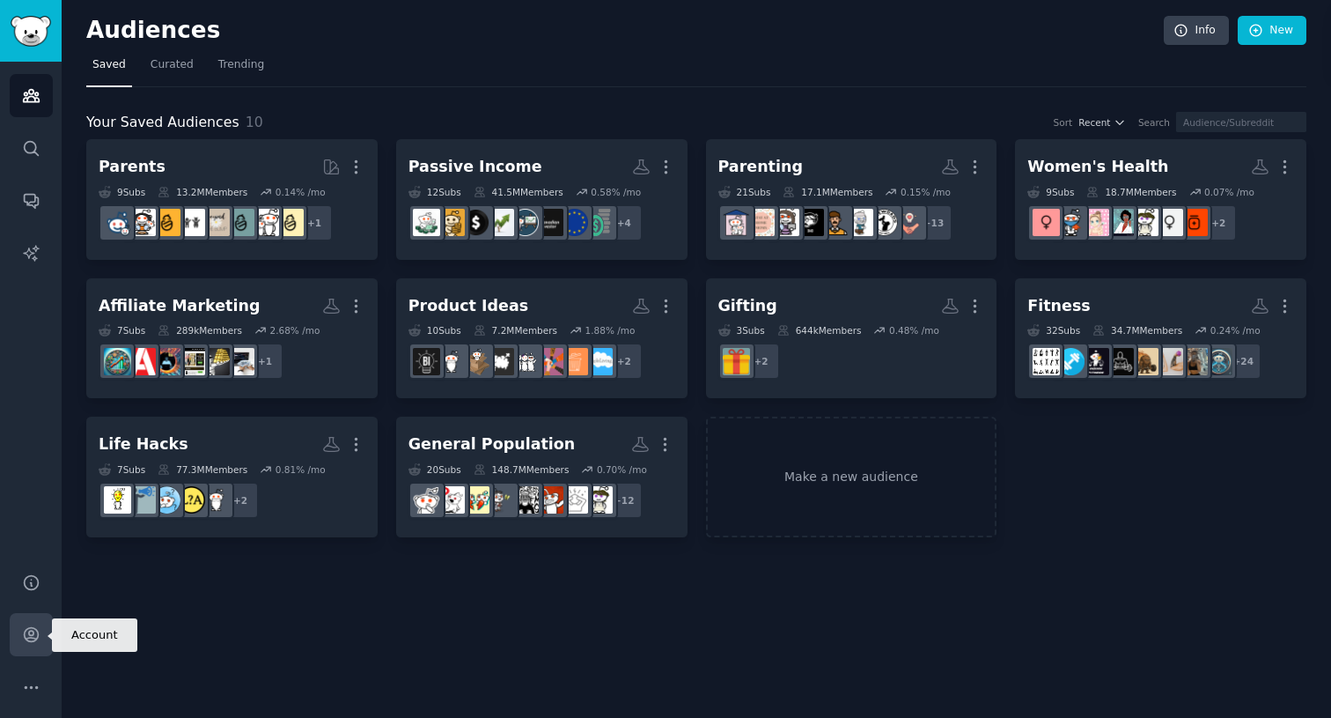
click at [43, 633] on link "Account" at bounding box center [31, 634] width 43 height 43
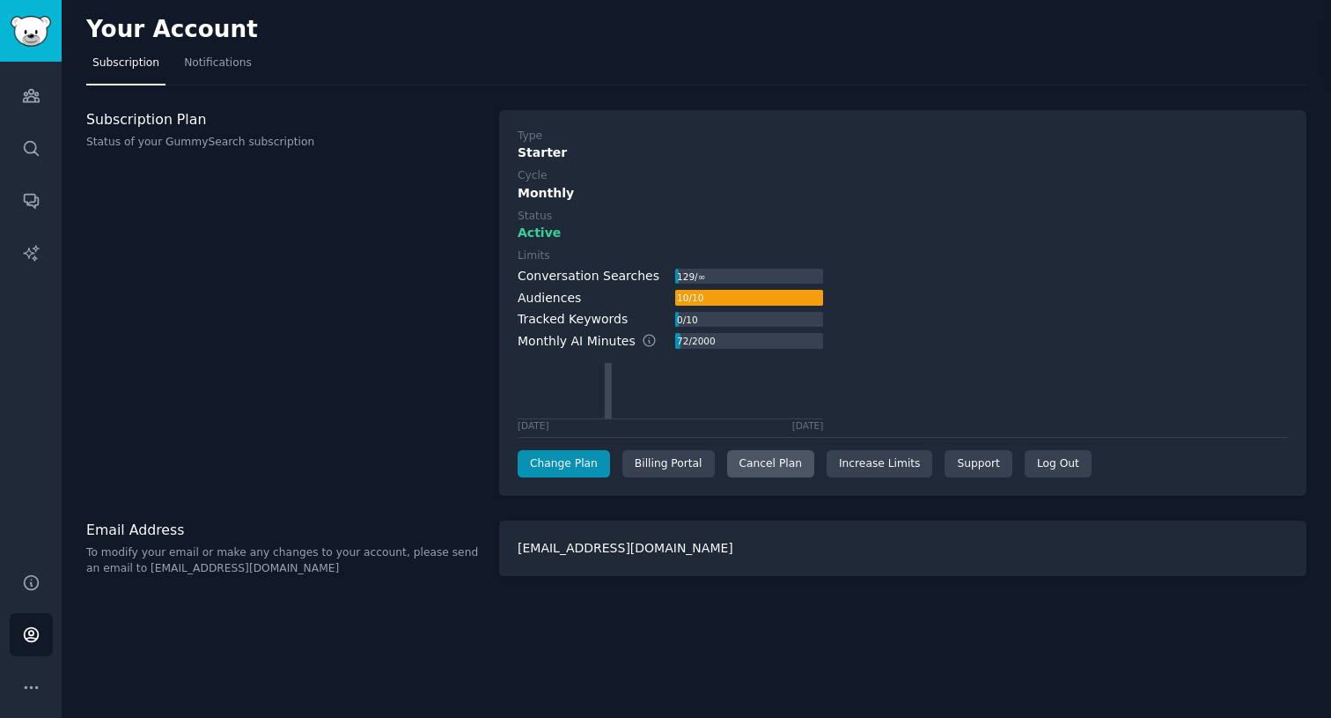
click at [759, 469] on div "Cancel Plan" at bounding box center [770, 464] width 87 height 28
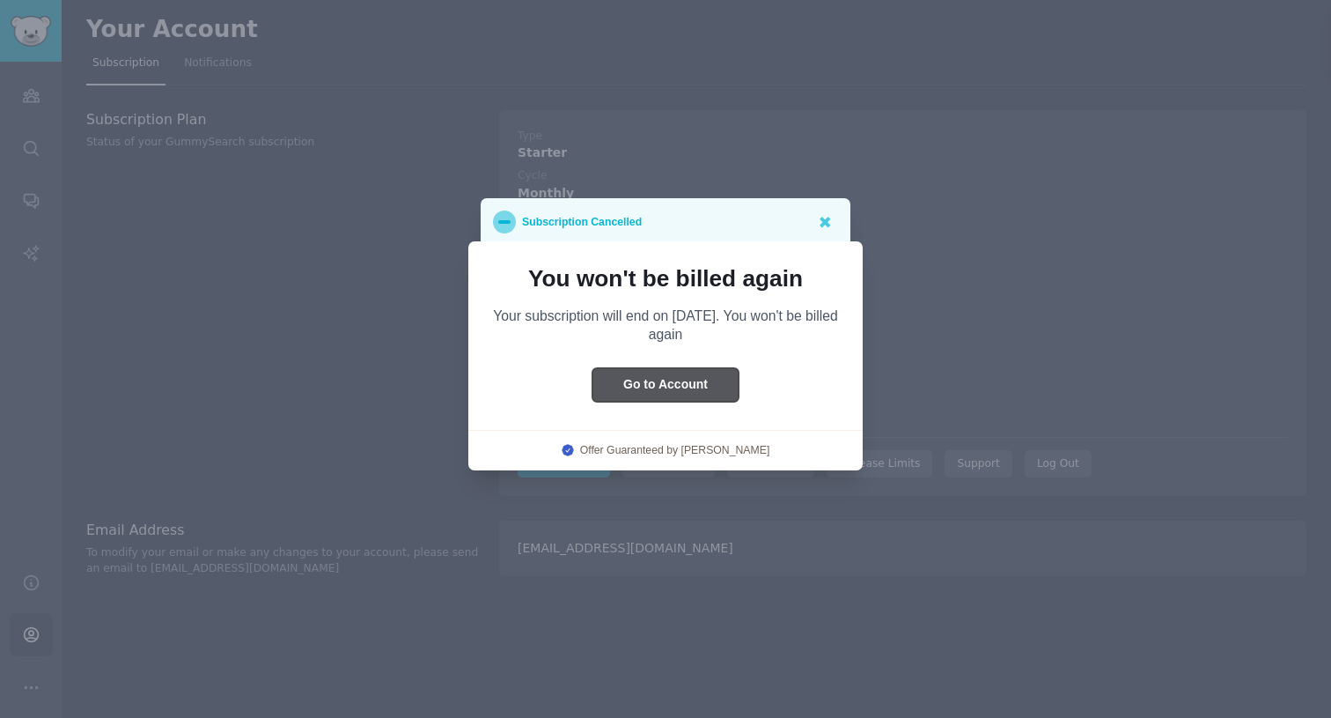
click at [704, 379] on button "Go to Account" at bounding box center [666, 385] width 146 height 34
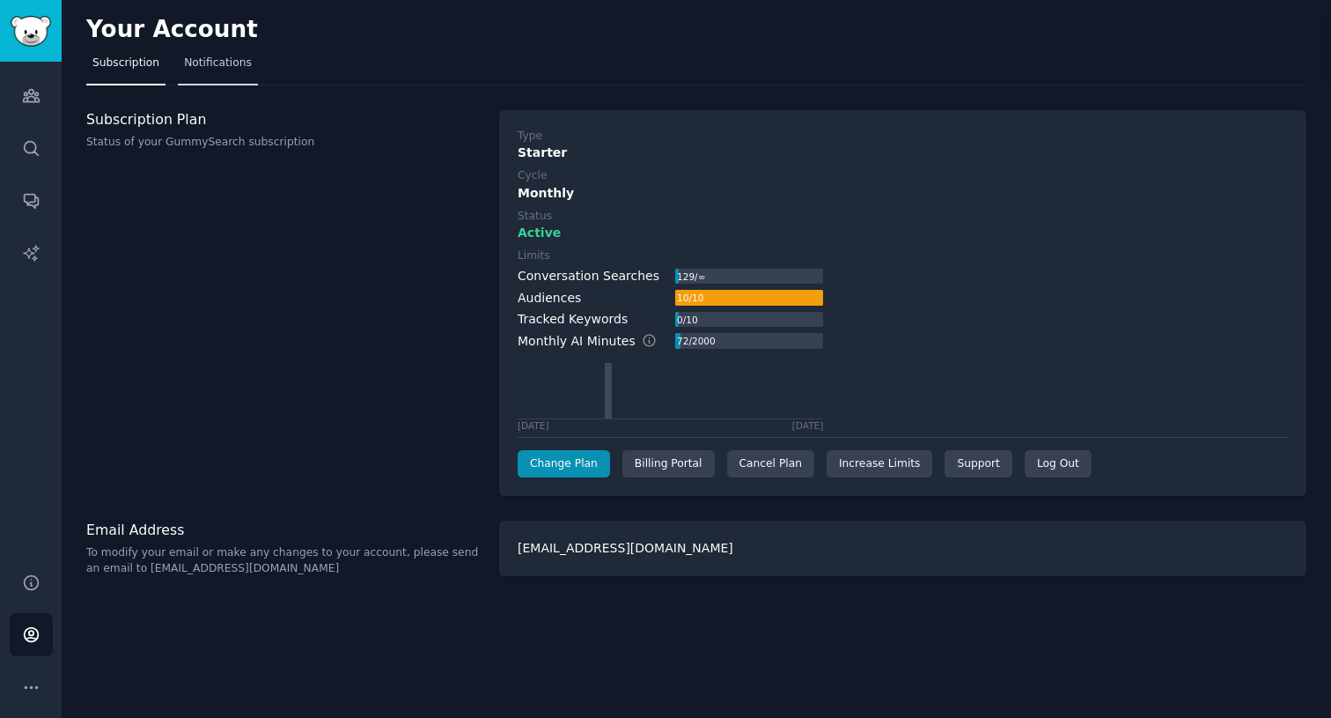
click at [231, 80] on link "Notifications" at bounding box center [218, 67] width 80 height 36
